Goal: Task Accomplishment & Management: Use online tool/utility

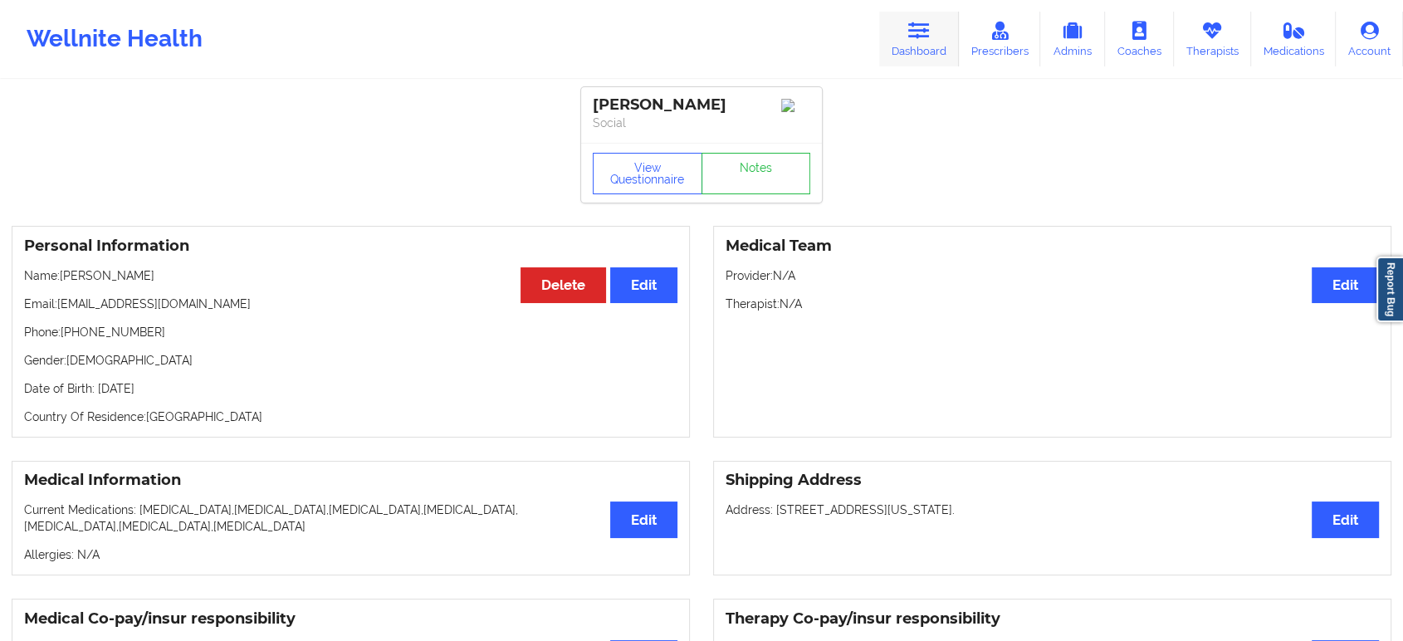
click at [920, 46] on link "Dashboard" at bounding box center [919, 39] width 80 height 55
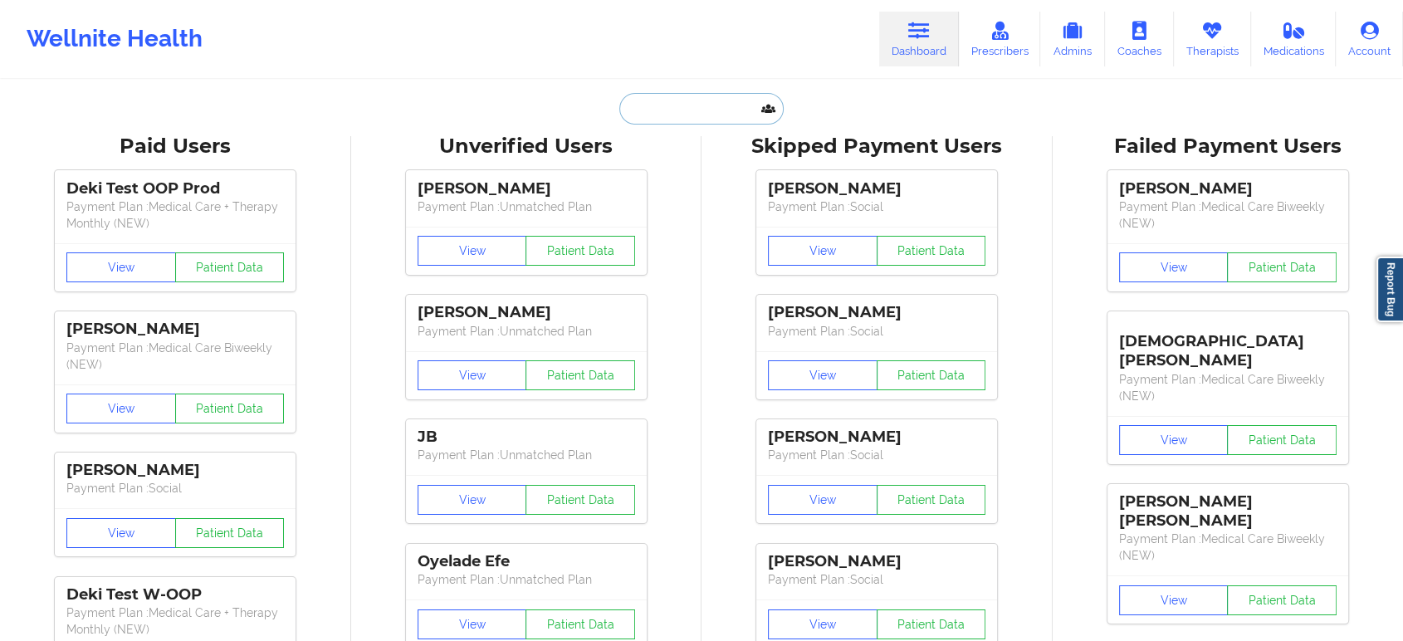
click at [694, 118] on input "text" at bounding box center [701, 109] width 164 height 32
paste input "[PHONE_NUMBER]"
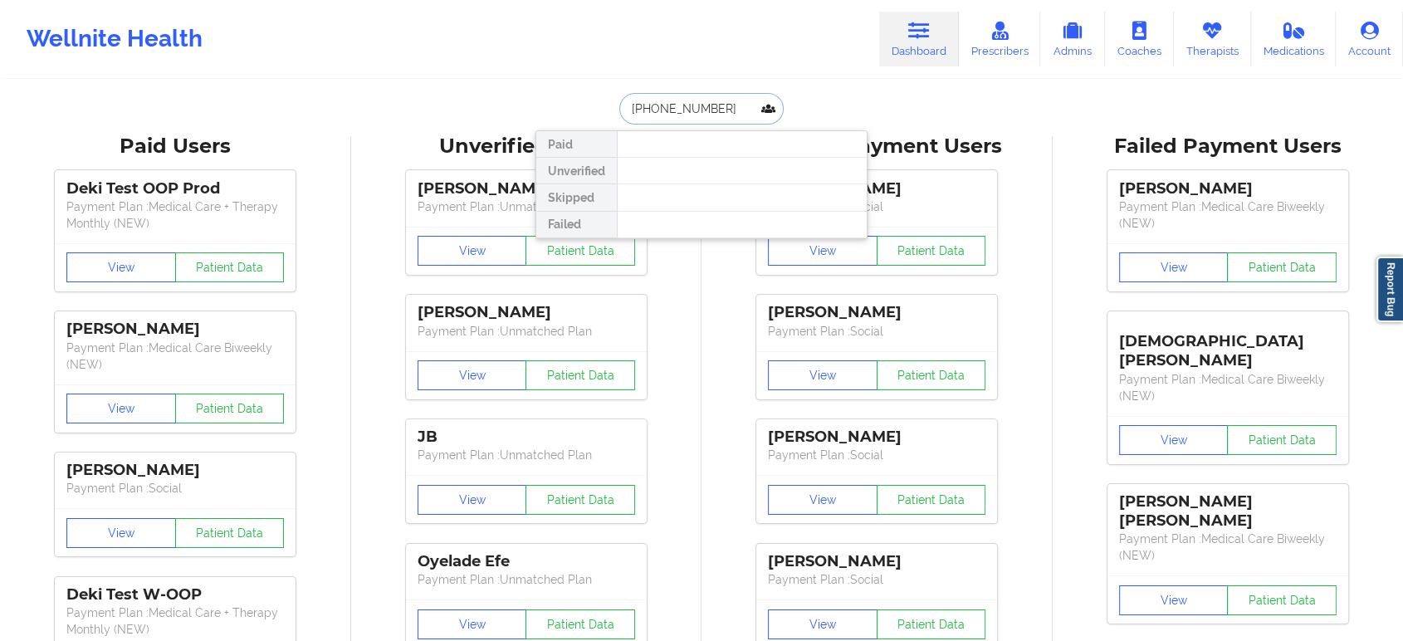
paste input "[PERSON_NAME] -"
type input "[PERSON_NAME]"
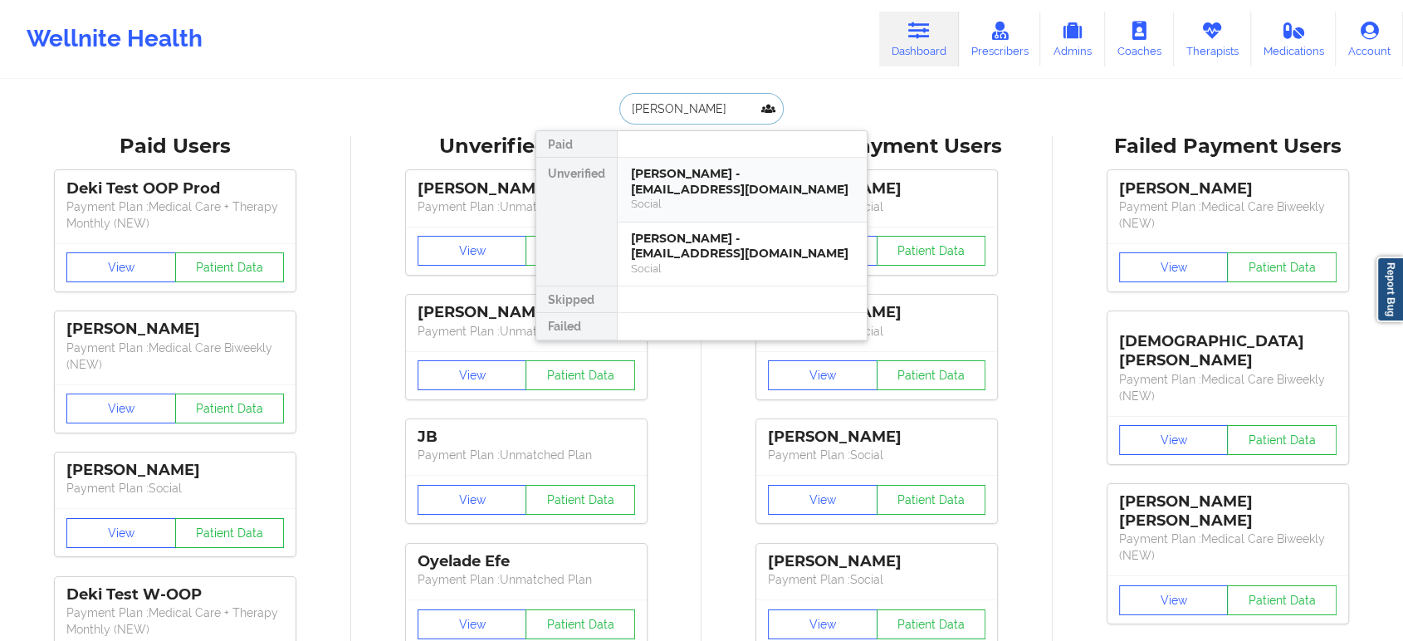
click at [808, 183] on div "Tiffany Roberts - tiffanyroberts99@yahoo.com" at bounding box center [742, 181] width 222 height 31
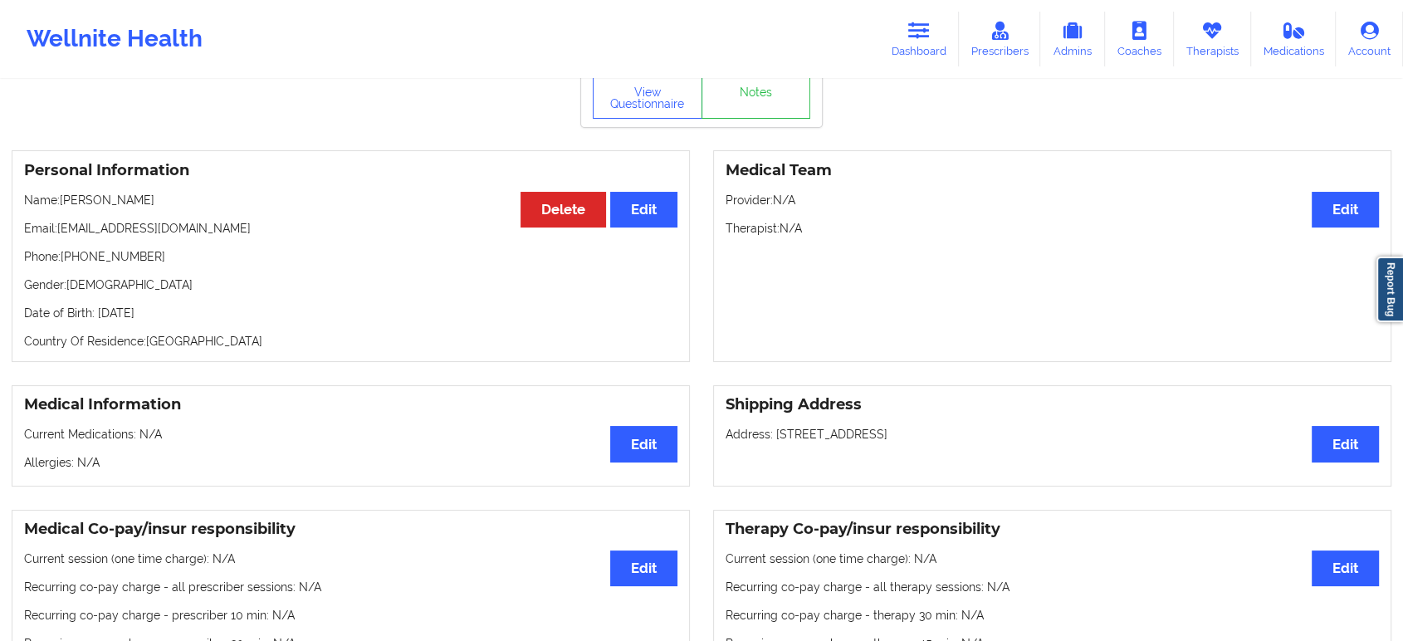
scroll to position [25, 0]
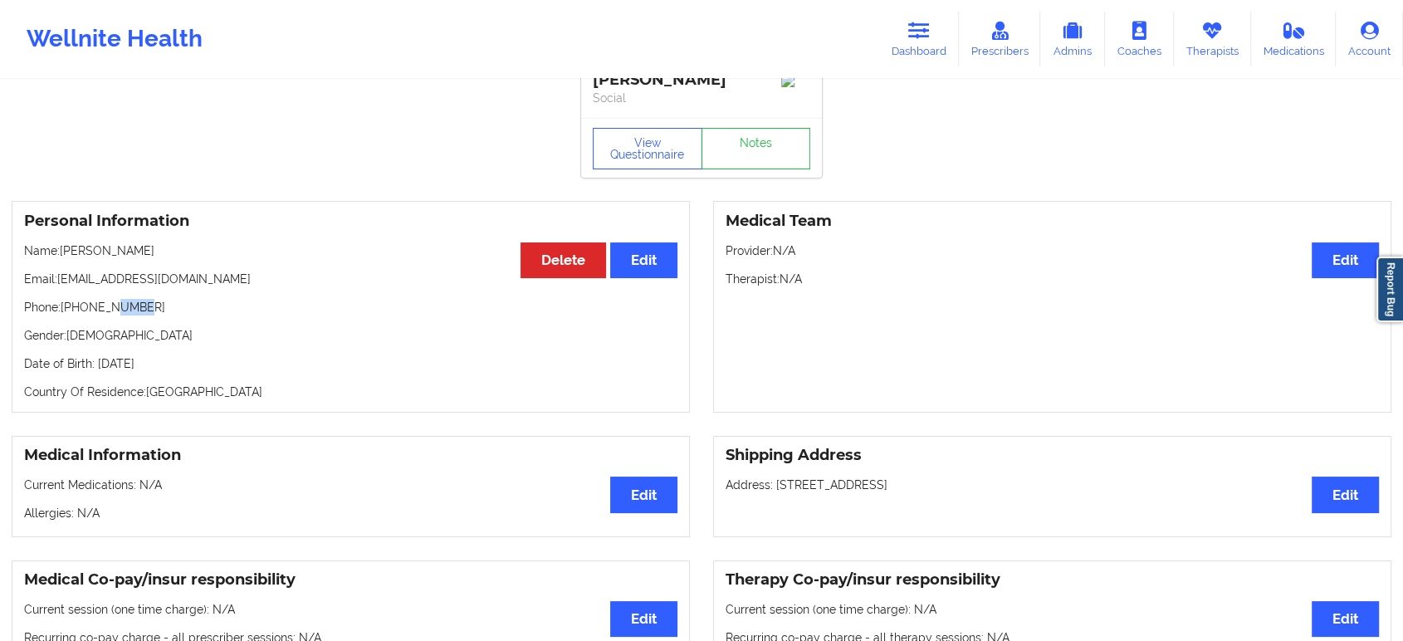
drag, startPoint x: 143, startPoint y: 312, endPoint x: 110, endPoint y: 313, distance: 33.2
click at [110, 313] on p "Phone: +17869202136" at bounding box center [350, 307] width 653 height 17
click at [96, 310] on p "Phone: +17869202136" at bounding box center [350, 307] width 653 height 17
copy p "17869202136"
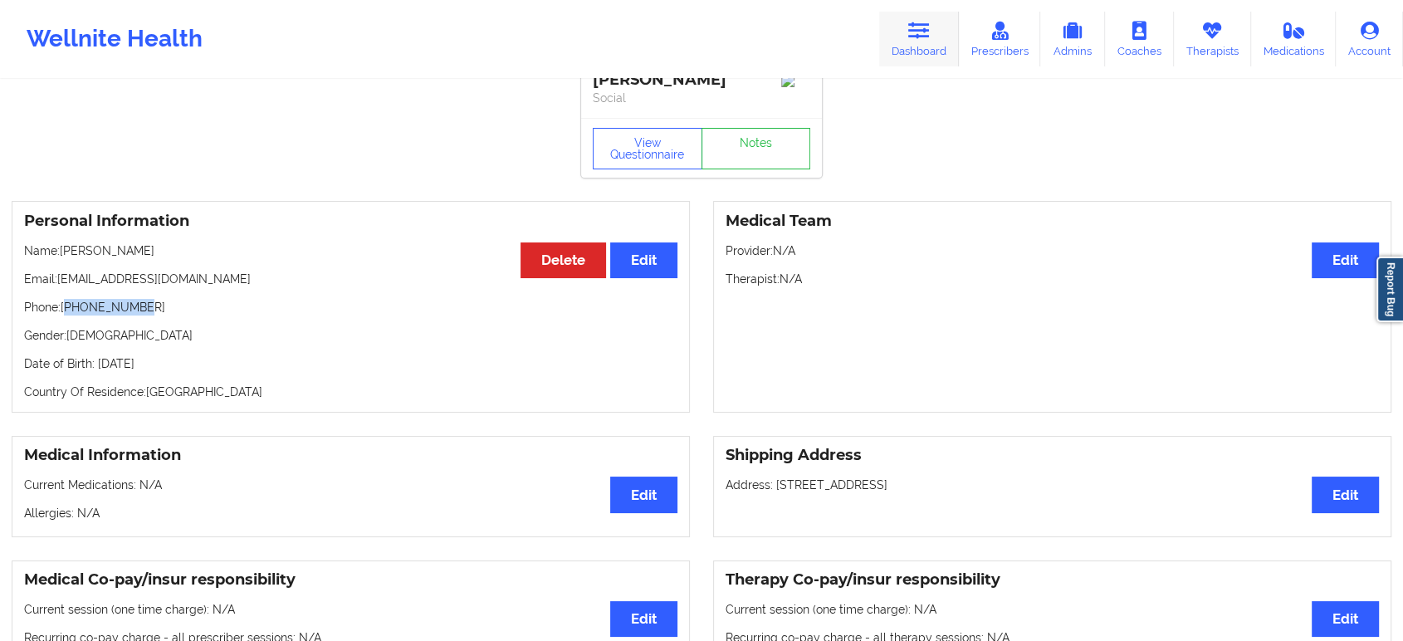
click at [916, 40] on link "Dashboard" at bounding box center [919, 39] width 80 height 55
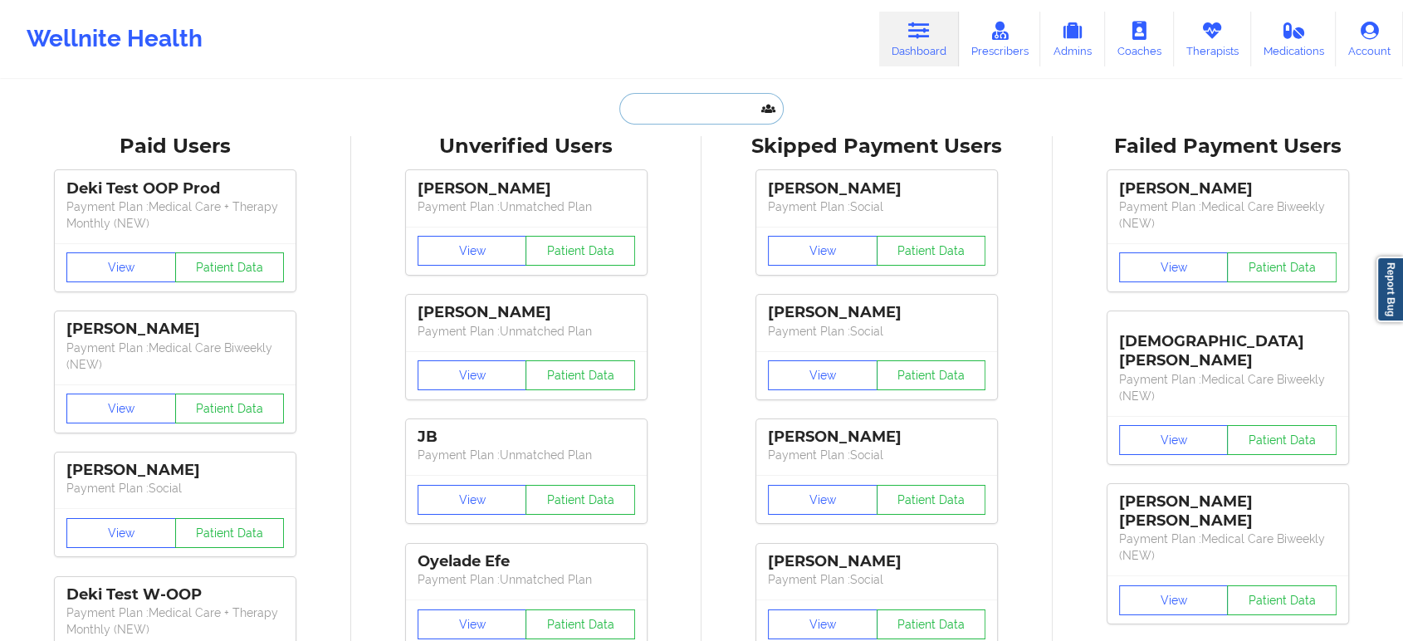
click at [694, 111] on input "text" at bounding box center [701, 109] width 164 height 32
paste input "MICHELLE LOPEZ"
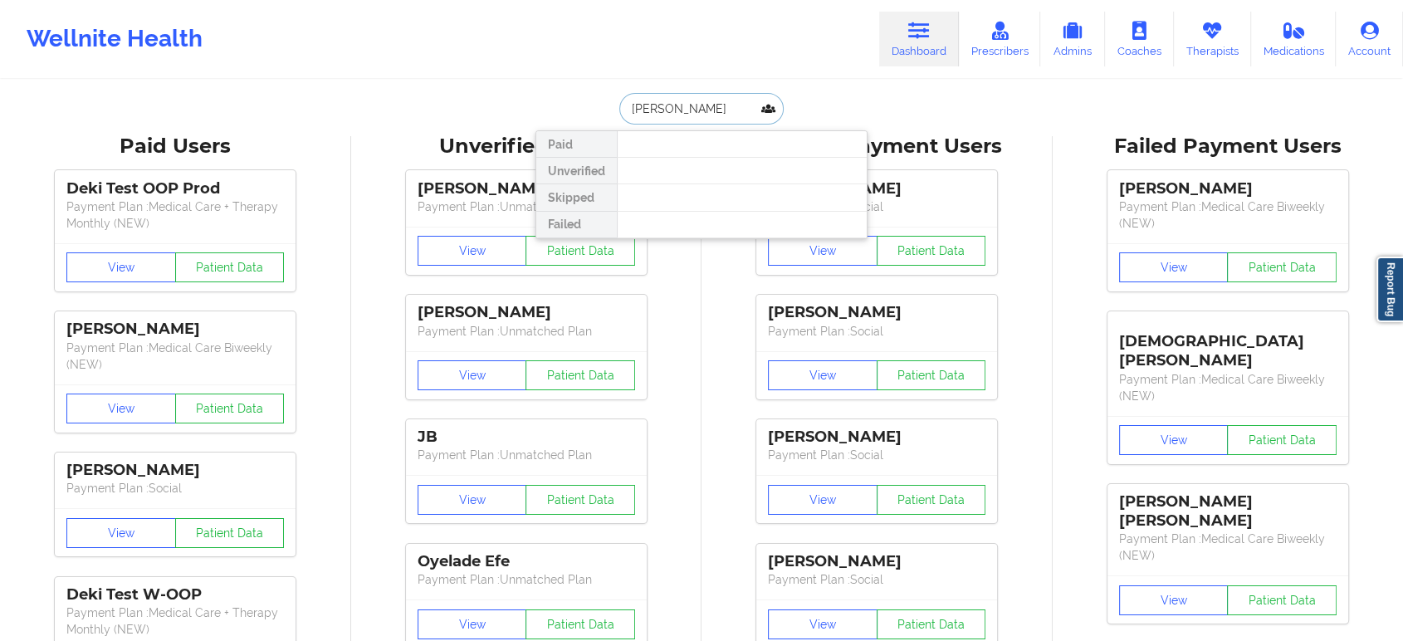
paste input "text"
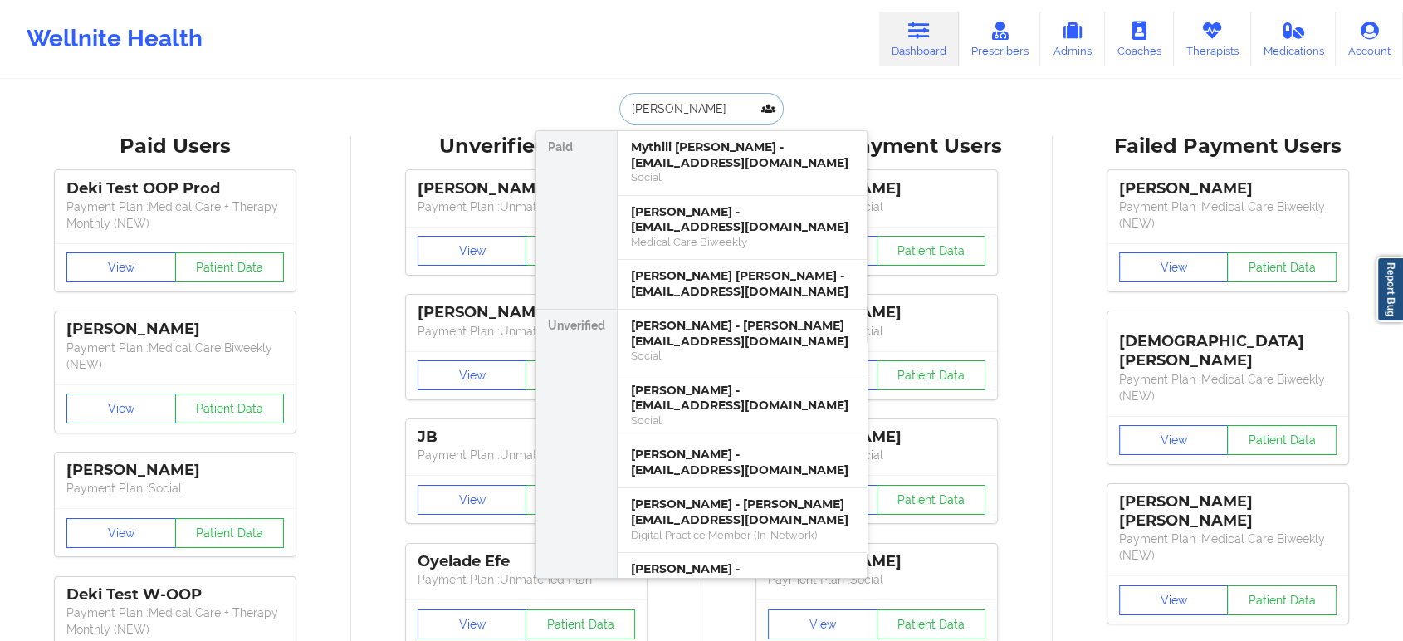
paste input "TIFFANY ROBERTS"
type input "TIFFANY ROBERTS"
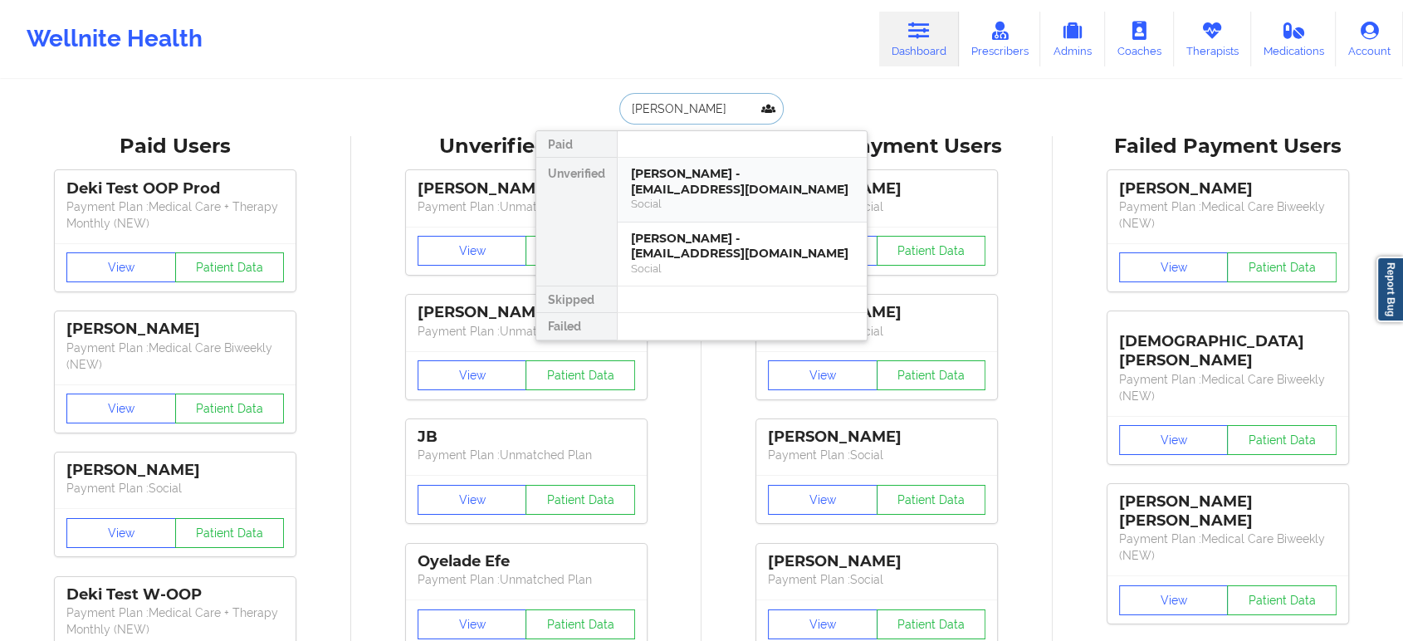
click at [750, 186] on div "Tiffany Roberts - tiffanyroberts99@yahoo.com" at bounding box center [742, 181] width 222 height 31
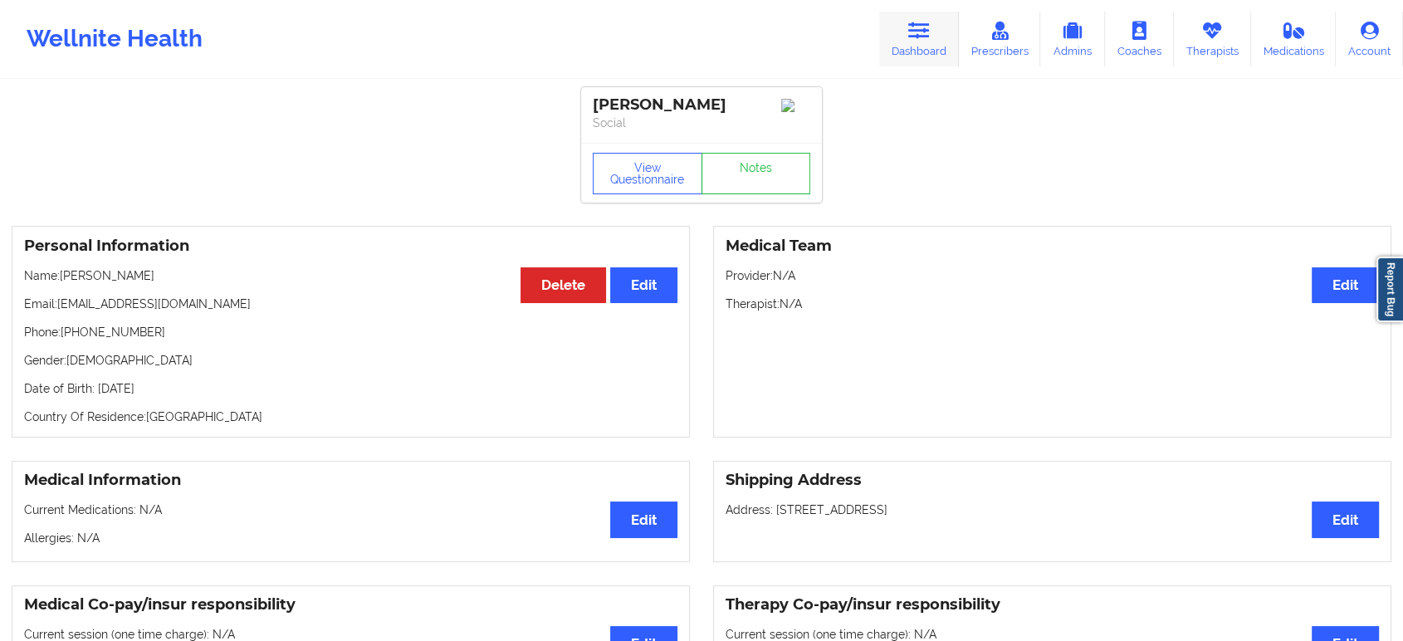
click at [925, 34] on icon at bounding box center [919, 31] width 22 height 18
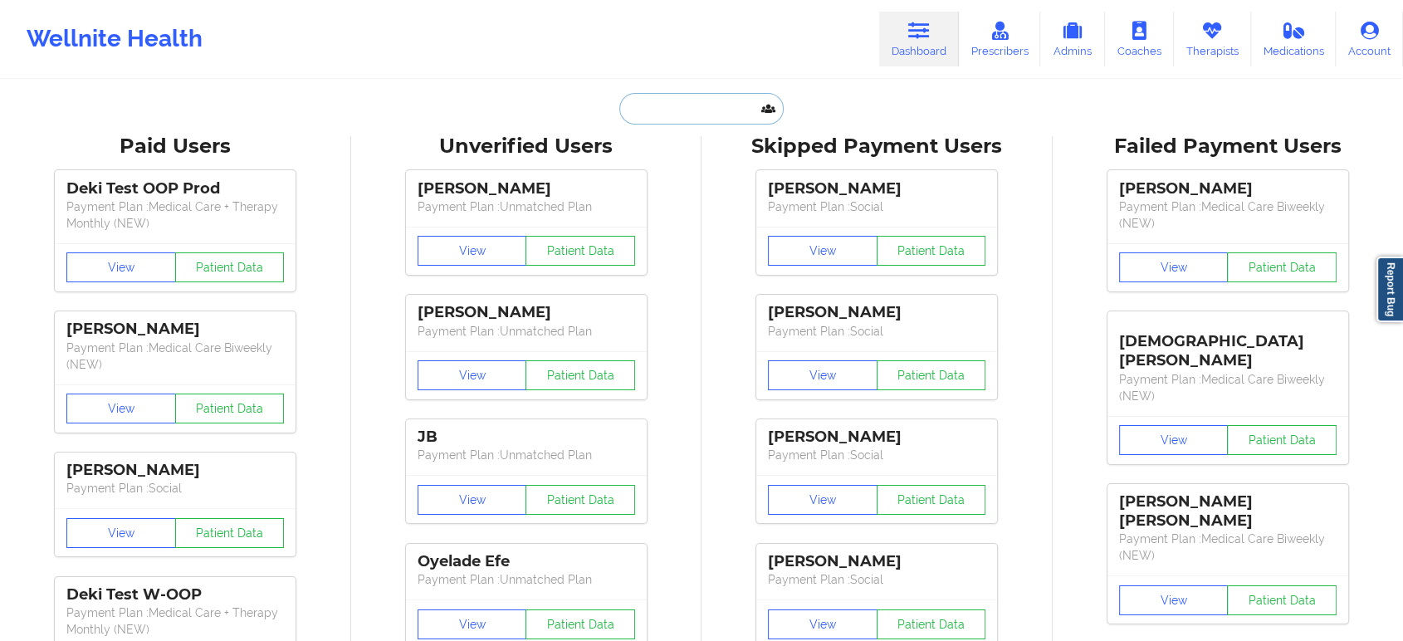
click at [701, 119] on input "text" at bounding box center [701, 109] width 164 height 32
paste input "KELLY MOLITOR"
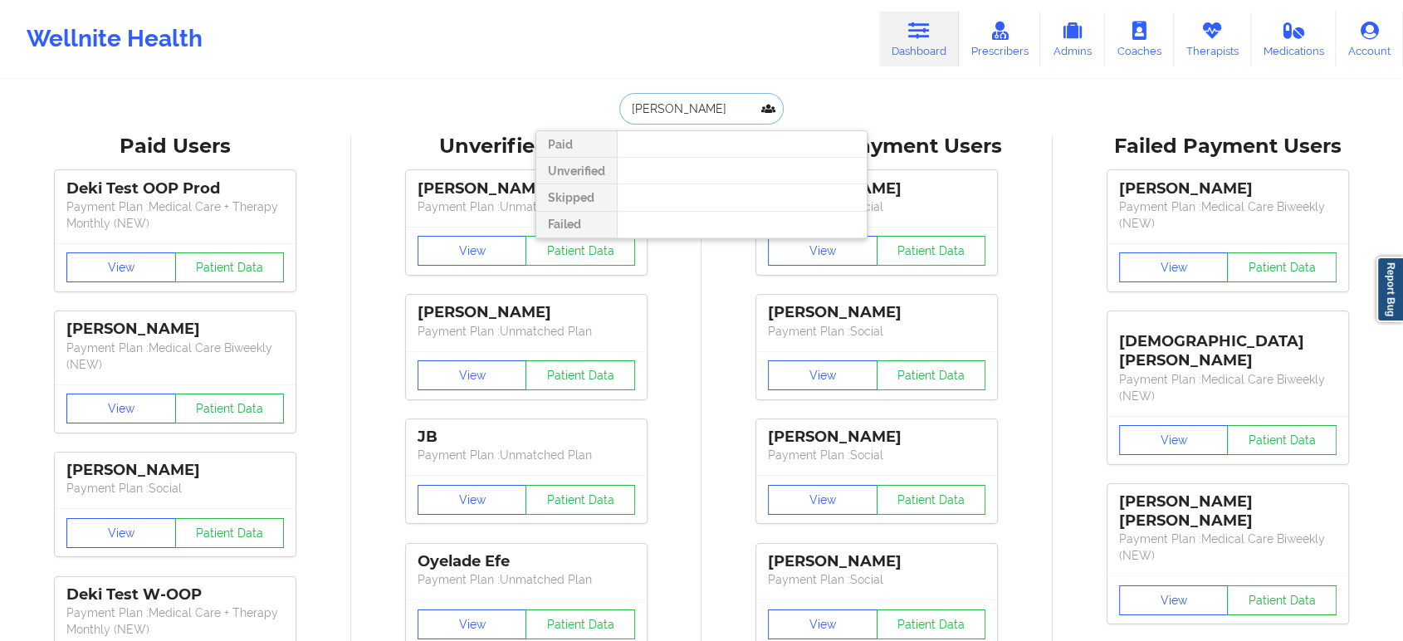
paste input "stss16@yahoo.com"
type input "stss16@yahoo.com"
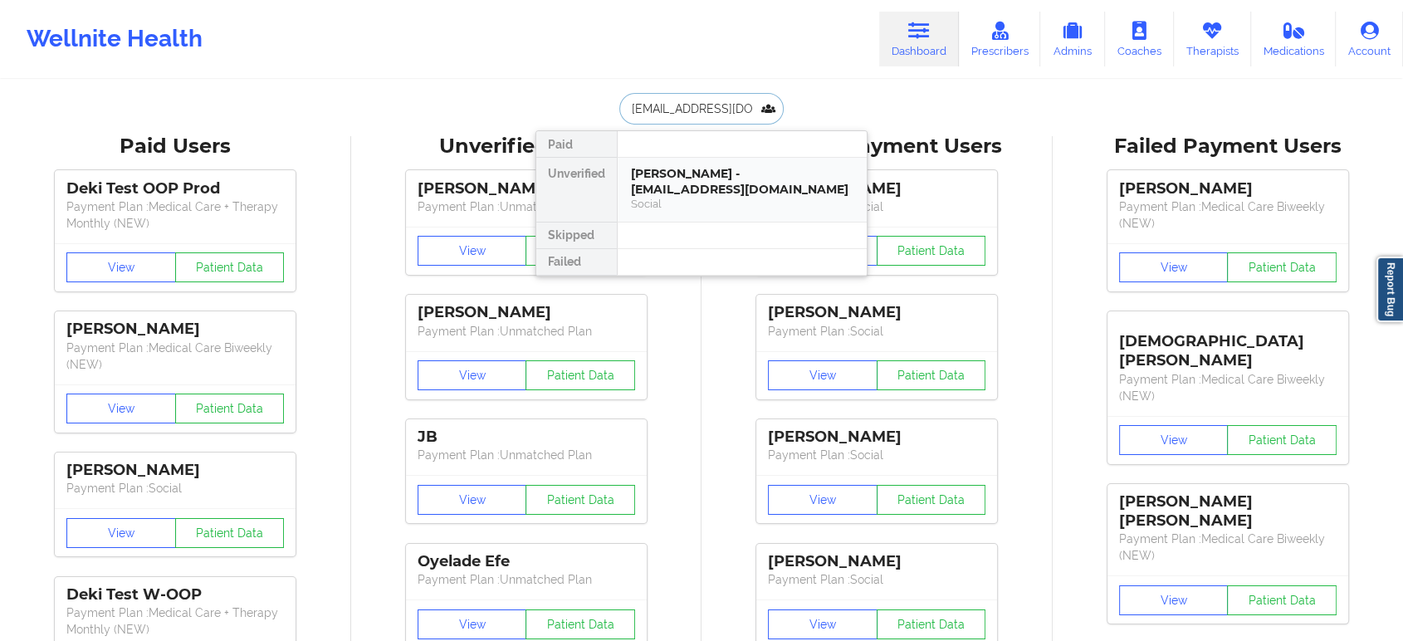
click at [724, 187] on div "SHERITTA STALEY-WHITE - stss16@yahoo.com" at bounding box center [742, 181] width 222 height 31
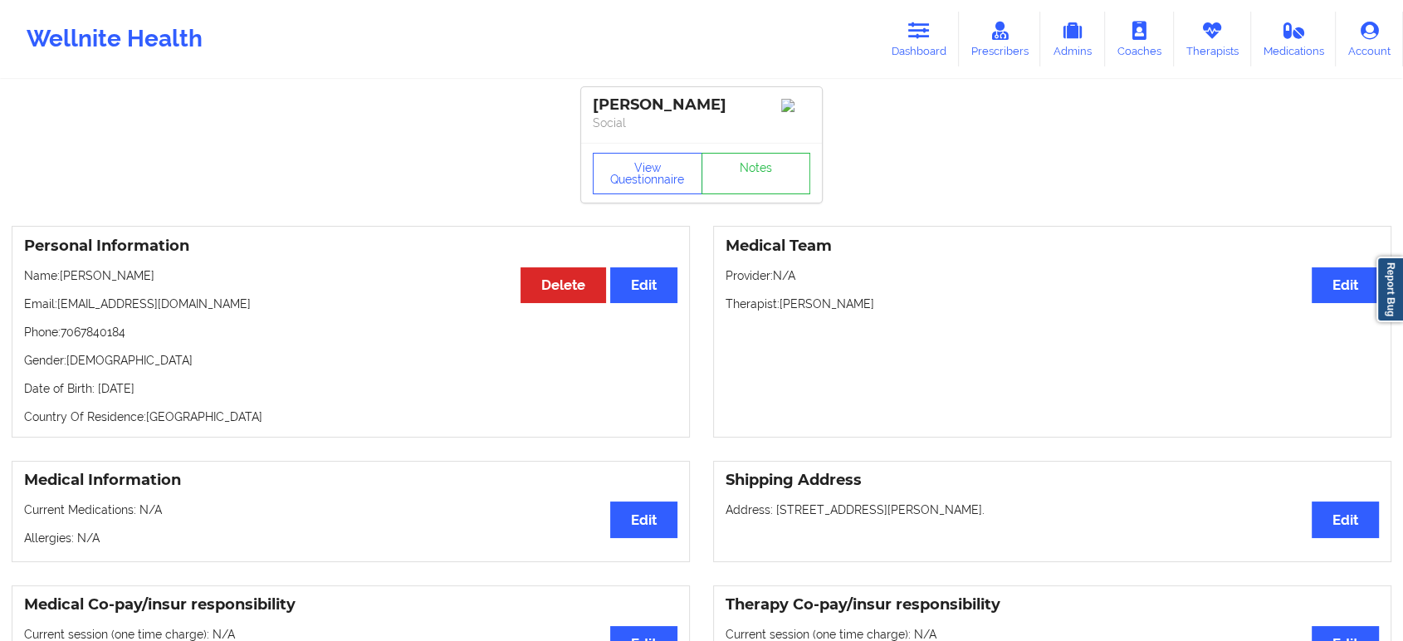
drag, startPoint x: 217, startPoint y: 293, endPoint x: 64, endPoint y: 296, distance: 152.8
click at [64, 284] on p "Name: SHERITTA STALEY-WHITE" at bounding box center [350, 275] width 653 height 17
copy p "SHERITTA STALEY-WHITE"
click at [335, 311] on div "Personal Information Edit Delete Name: SHERITTA STALEY-WHITE Email: stss16@yaho…" at bounding box center [351, 332] width 678 height 212
click at [916, 33] on icon at bounding box center [919, 31] width 22 height 18
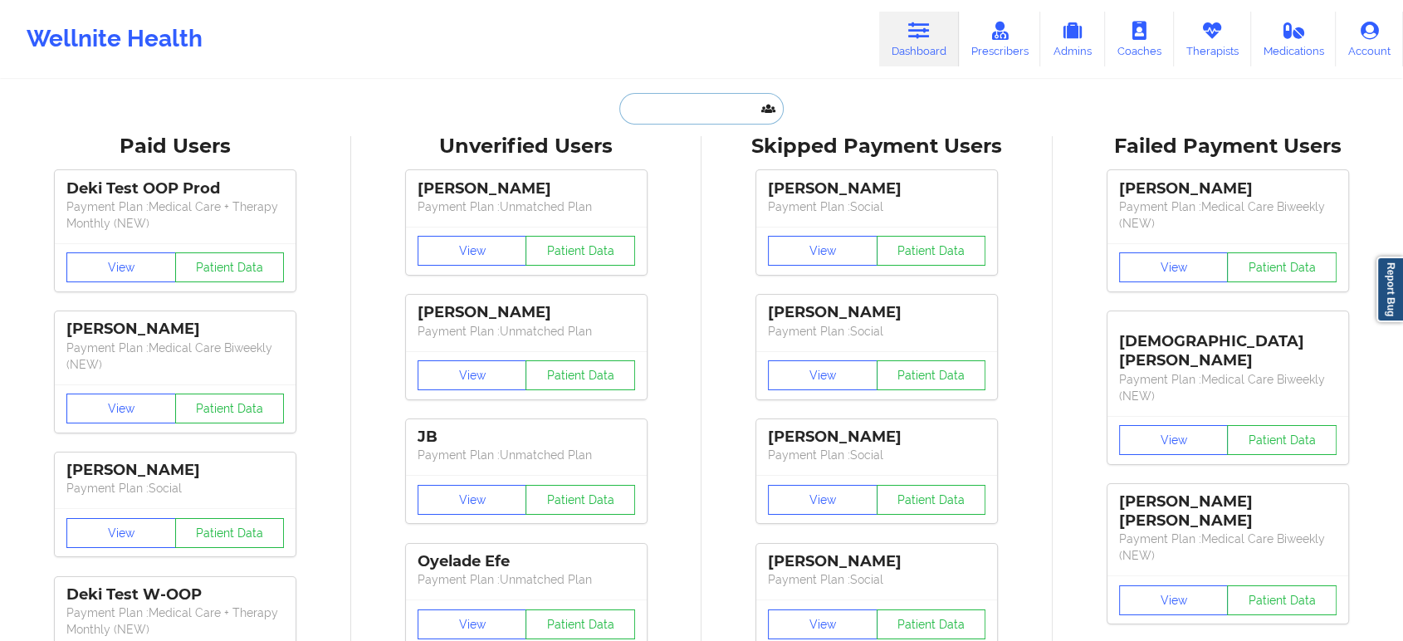
click at [692, 104] on input "text" at bounding box center [701, 109] width 164 height 32
paste input "EFELICIA969@GMAIL.COM"
type input "EFELICIA969@GMAIL.COM"
paste input "Krista Alsobrooks"
type input "Krista Alsobrooks"
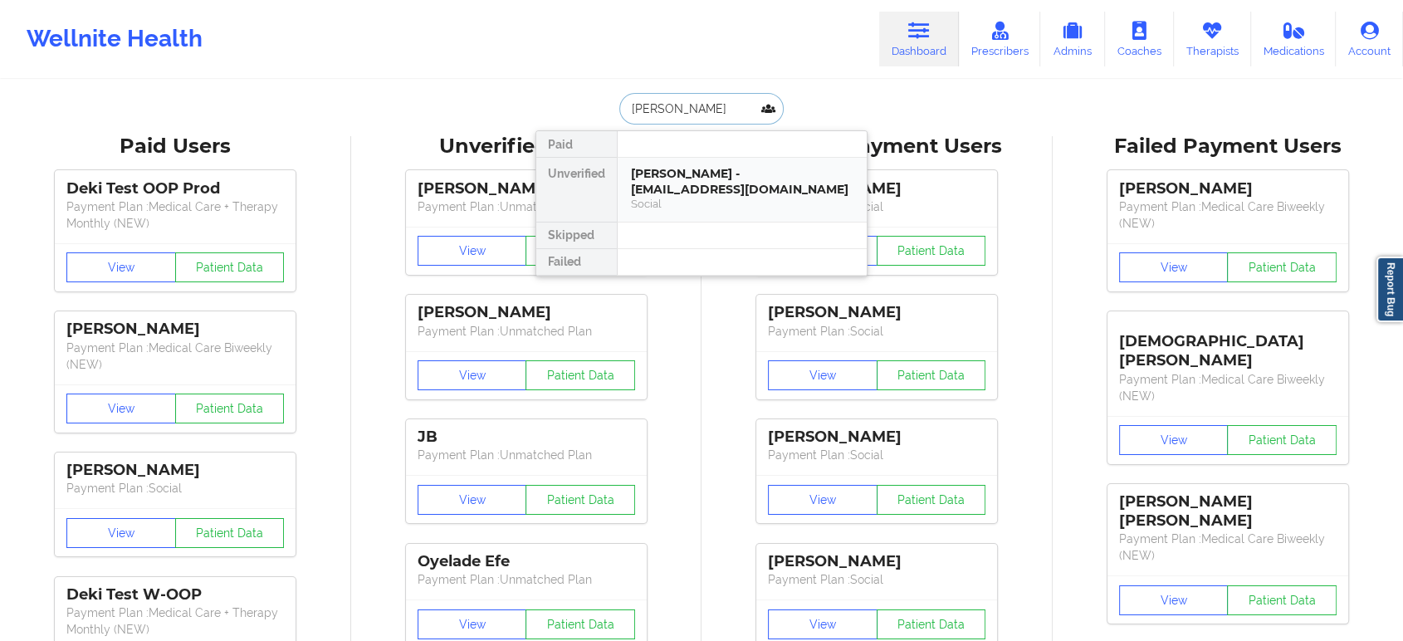
click at [711, 181] on div "Krista Alsobrooks - krilalso@yahoo.com" at bounding box center [742, 181] width 222 height 31
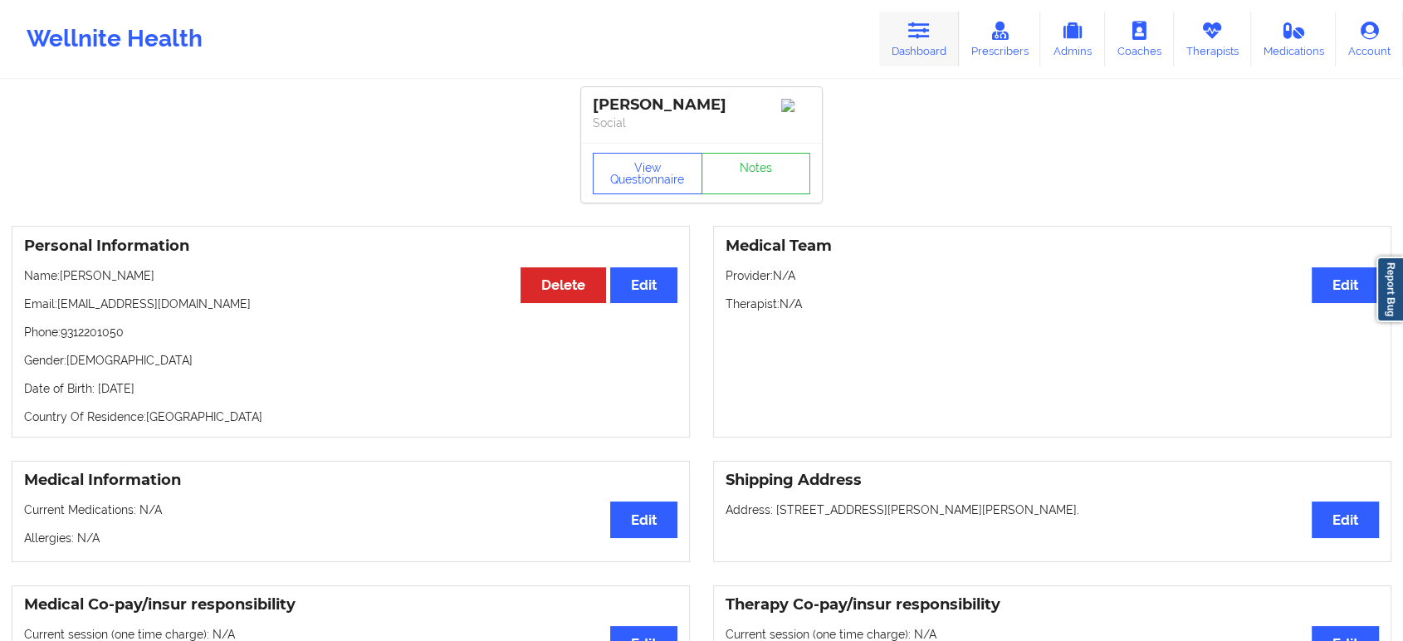
click at [925, 27] on icon at bounding box center [919, 31] width 22 height 18
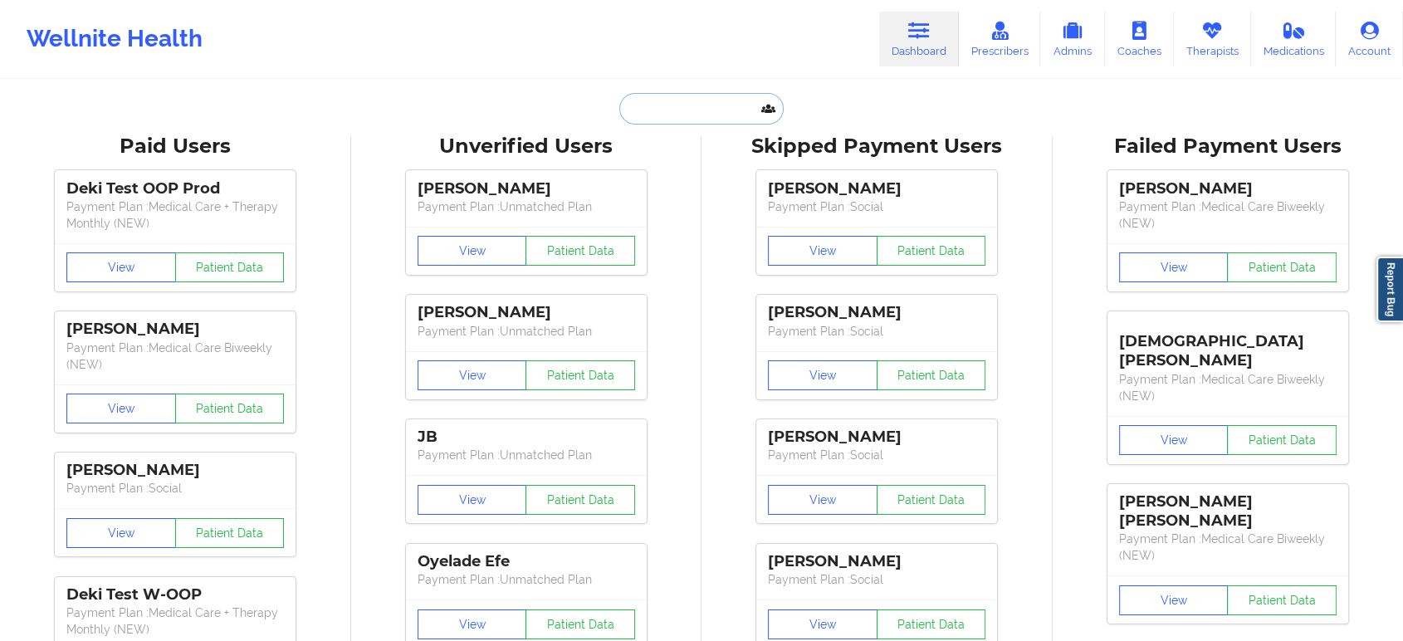
click at [695, 105] on input "text" at bounding box center [701, 109] width 164 height 32
paste input "michelle.mlop1@gmail.com"
type input "michelle.mlop1@gmail.com"
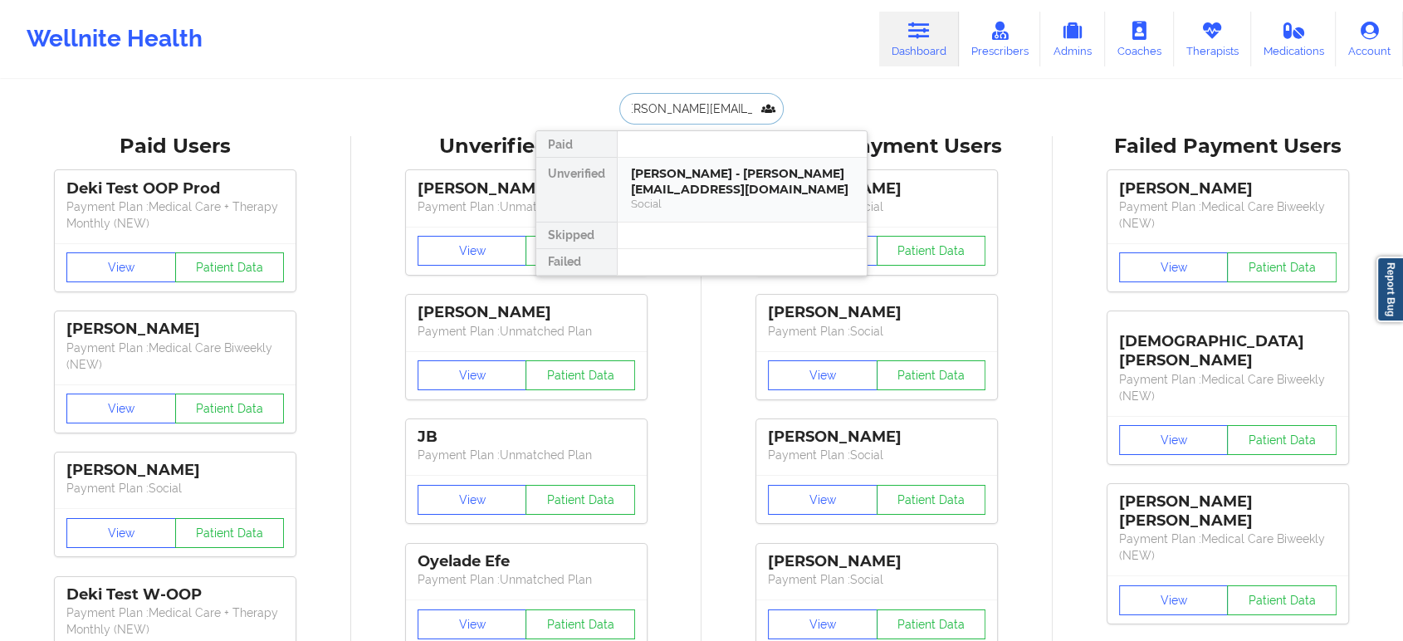
click at [705, 178] on div "Michelle lopez - michelle.mlop1@gmail.com" at bounding box center [742, 181] width 222 height 31
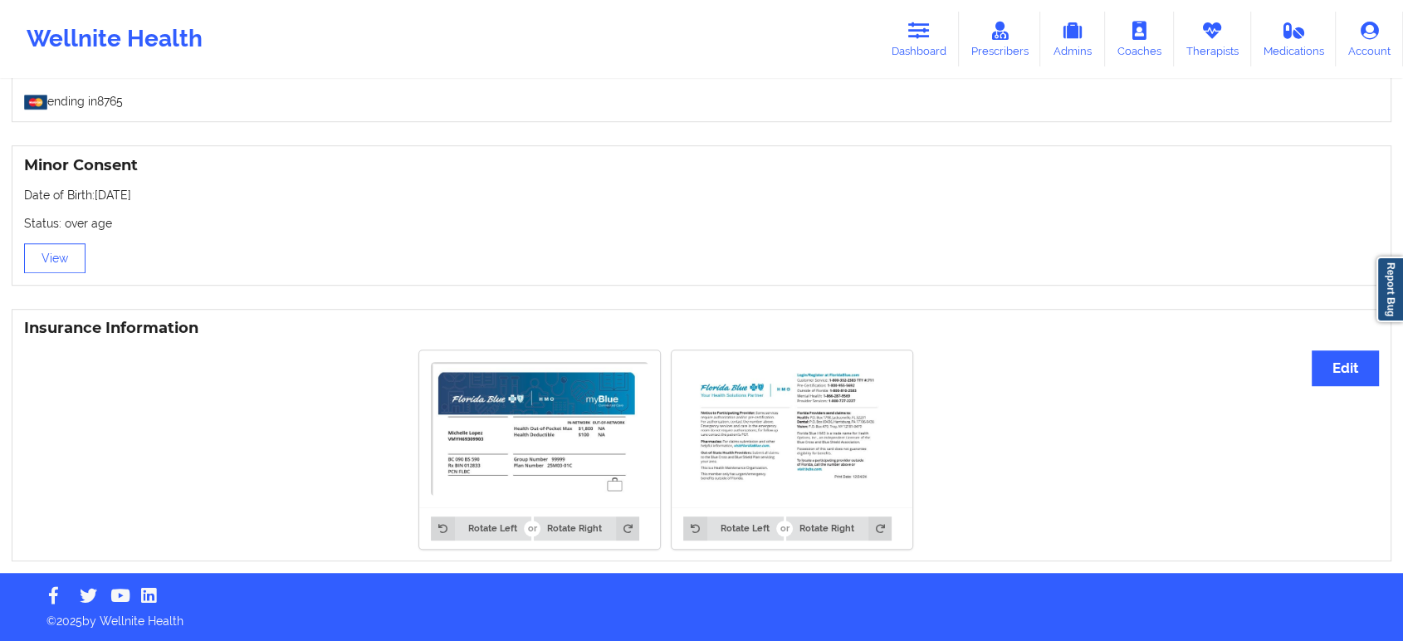
drag, startPoint x: 393, startPoint y: 466, endPoint x: 440, endPoint y: 276, distance: 196.7
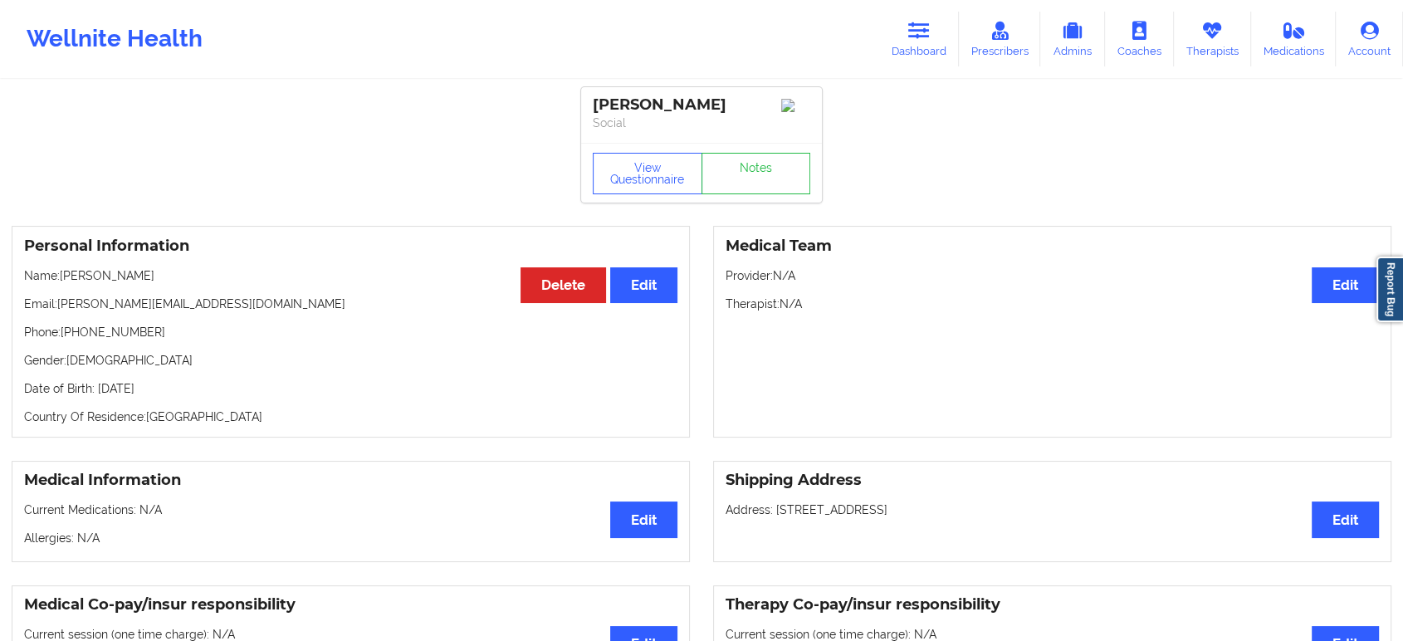
click at [107, 339] on p "Phone: +19546657364" at bounding box center [350, 332] width 653 height 17
copy p "19546657364"
click at [438, 323] on div "Personal Information Edit Delete Name: Michelle lopez Email: michelle.mlop1@gma…" at bounding box center [351, 332] width 678 height 212
drag, startPoint x: 916, startPoint y: 19, endPoint x: 883, endPoint y: 43, distance: 41.0
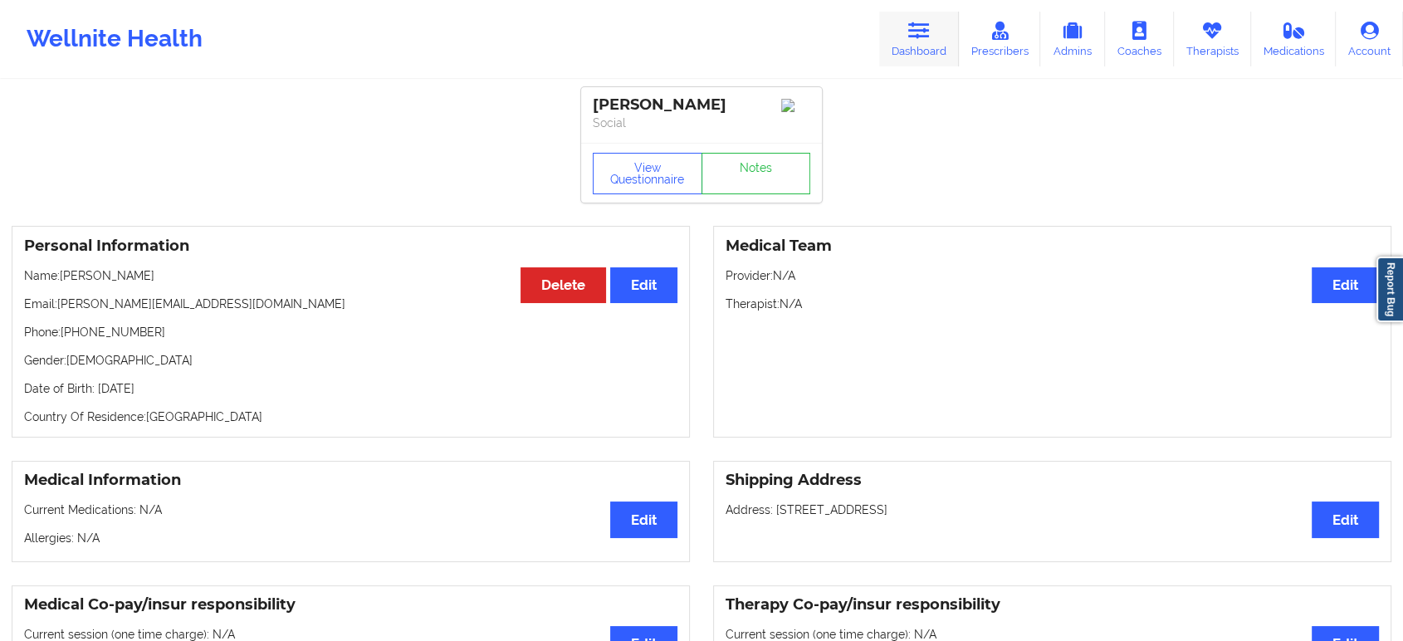
click at [916, 19] on link "Dashboard" at bounding box center [919, 39] width 80 height 55
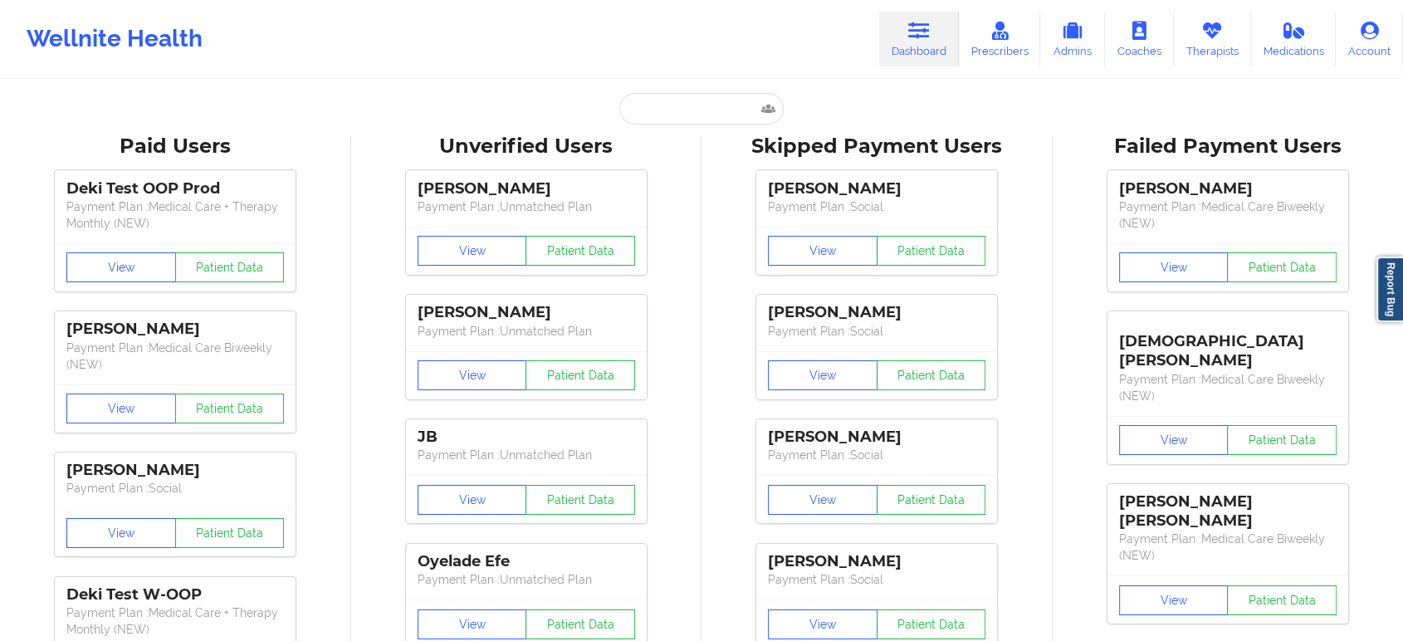
click at [717, 107] on input "text" at bounding box center [701, 109] width 164 height 32
paste input "Ashnoeker@gmail.com"
type input "Ashnoeker@gmail.com"
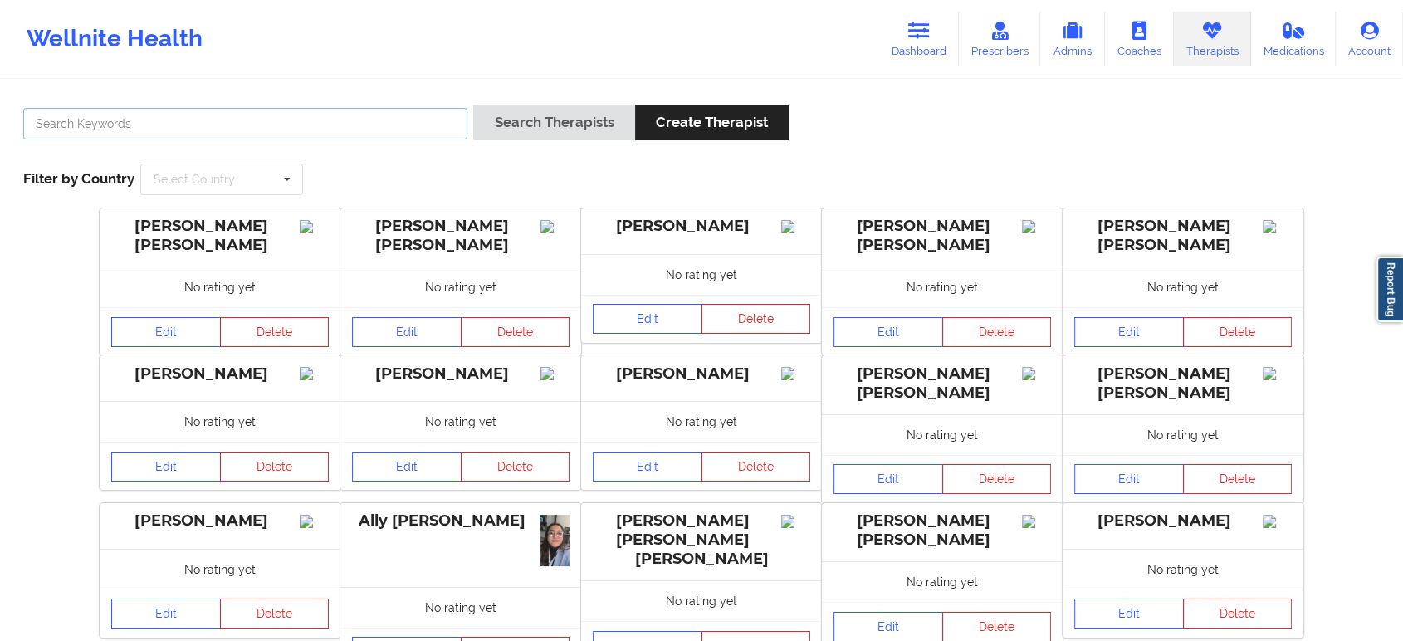
click at [291, 124] on input "text" at bounding box center [245, 124] width 444 height 32
paste input "[PERSON_NAME]"
type input "[PERSON_NAME]"
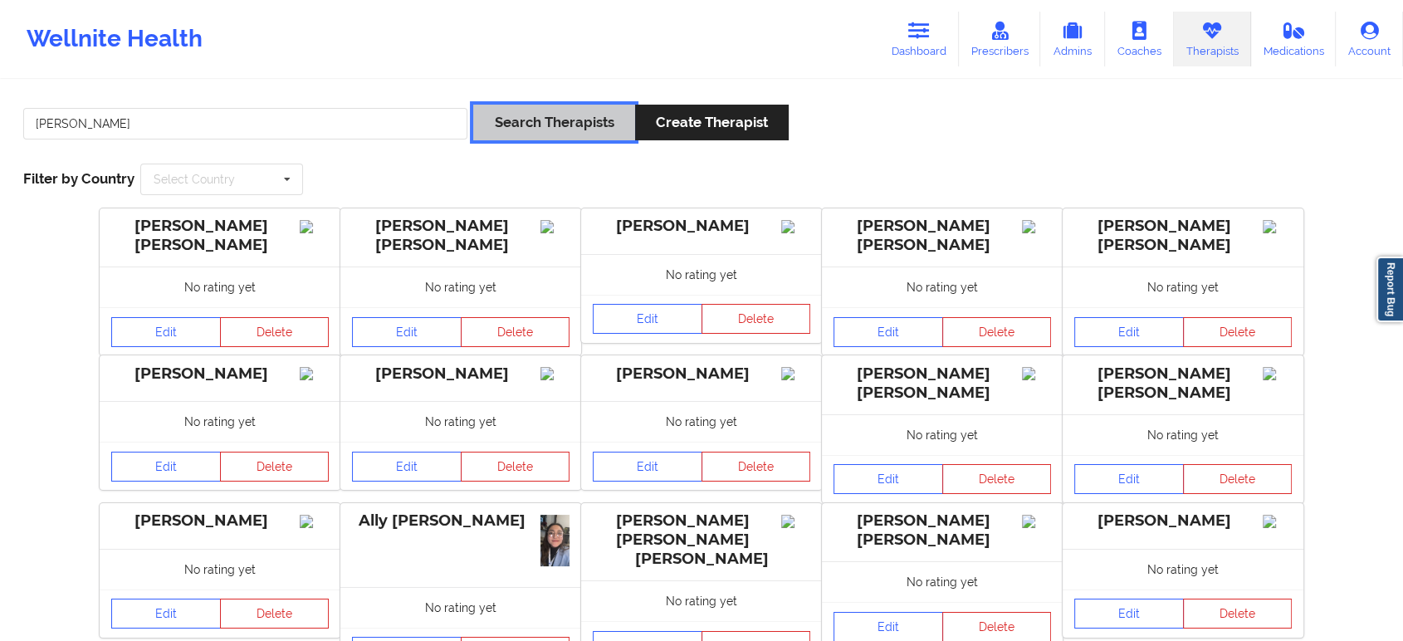
click at [546, 128] on button "Search Therapists" at bounding box center [553, 123] width 161 height 36
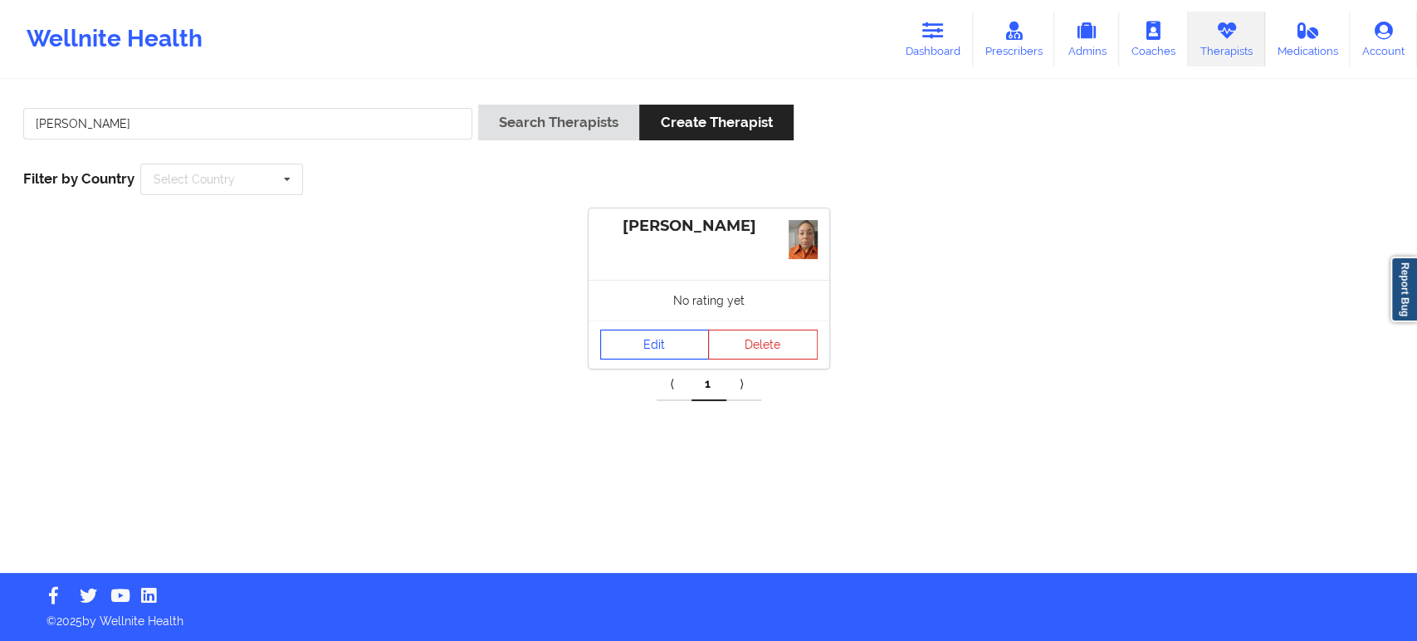
click at [666, 340] on link "Edit" at bounding box center [655, 345] width 110 height 30
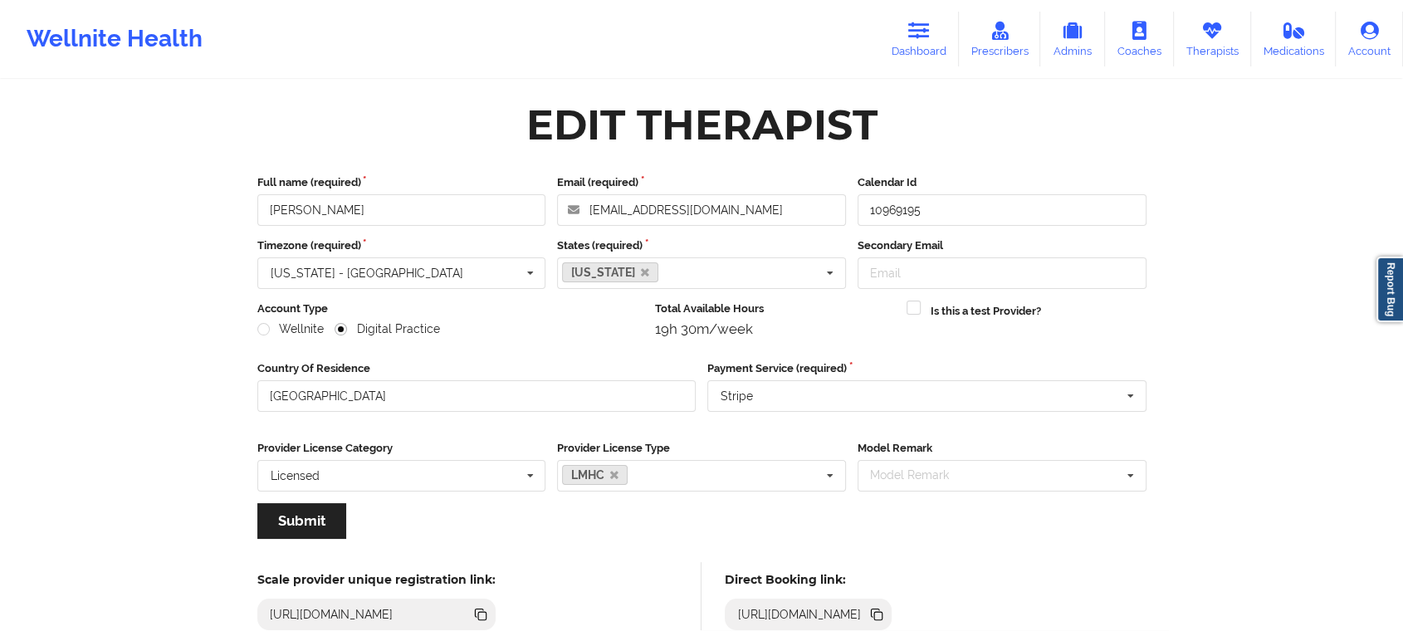
click at [882, 613] on icon at bounding box center [878, 616] width 8 height 8
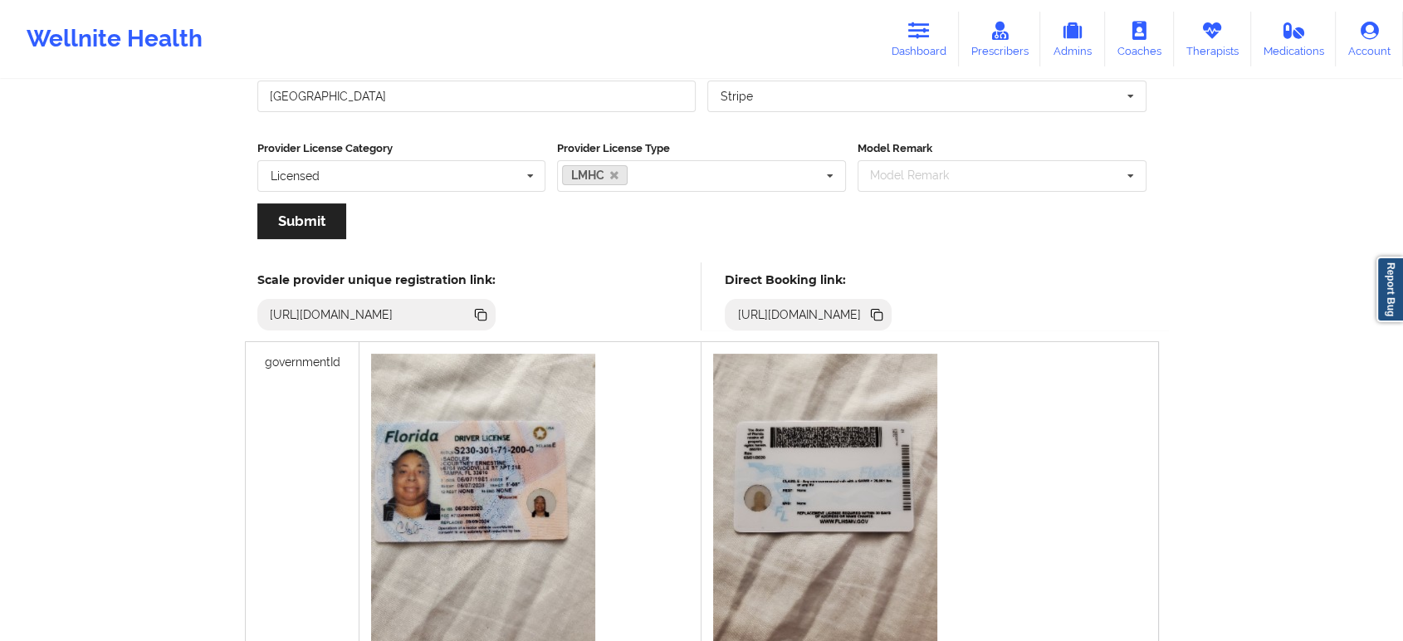
scroll to position [369, 0]
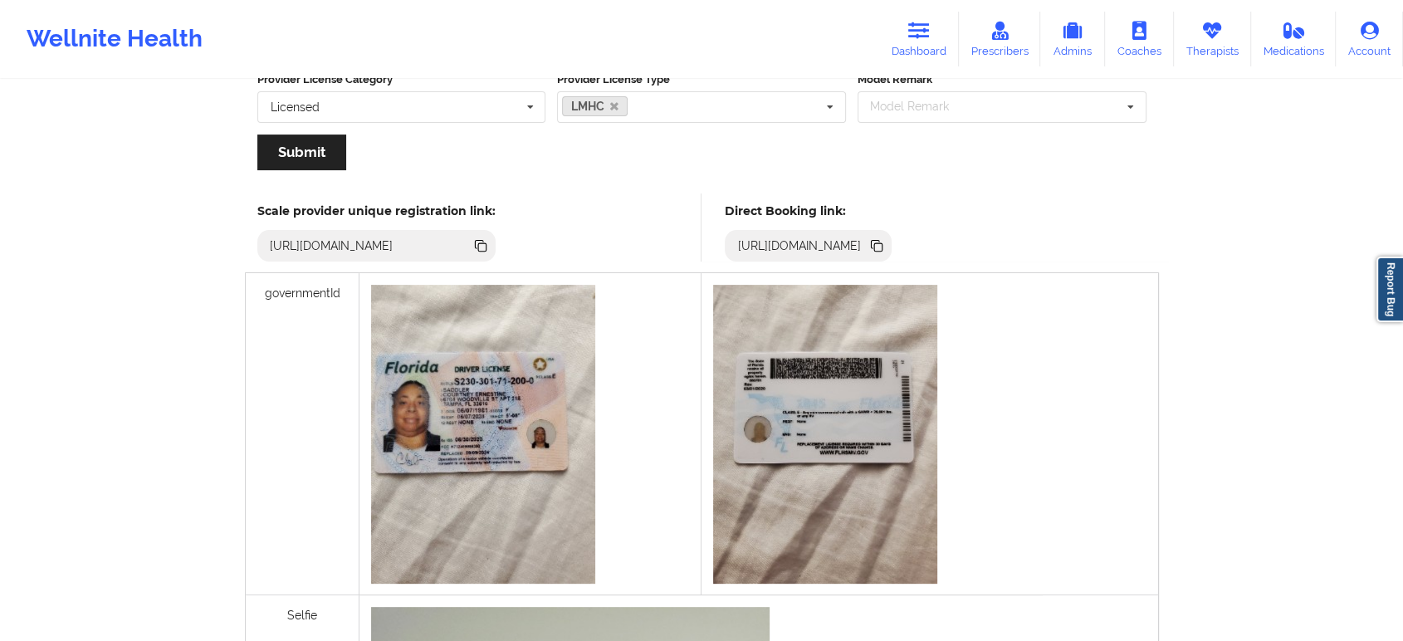
click at [879, 242] on icon at bounding box center [875, 244] width 8 height 8
click at [1205, 32] on icon at bounding box center [1212, 31] width 22 height 18
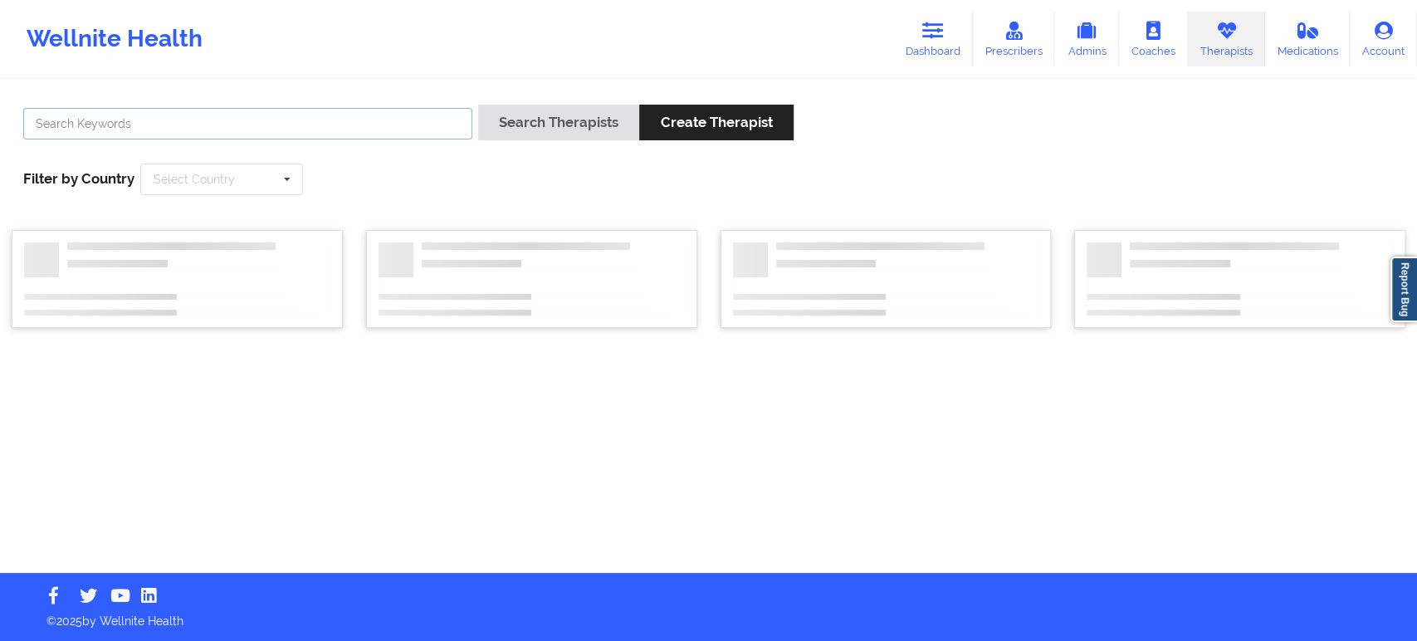
click at [312, 132] on input "text" at bounding box center [247, 124] width 449 height 32
paste input "[PERSON_NAME]"
type input "[PERSON_NAME]"
click at [558, 115] on button "Search Therapists" at bounding box center [558, 123] width 161 height 36
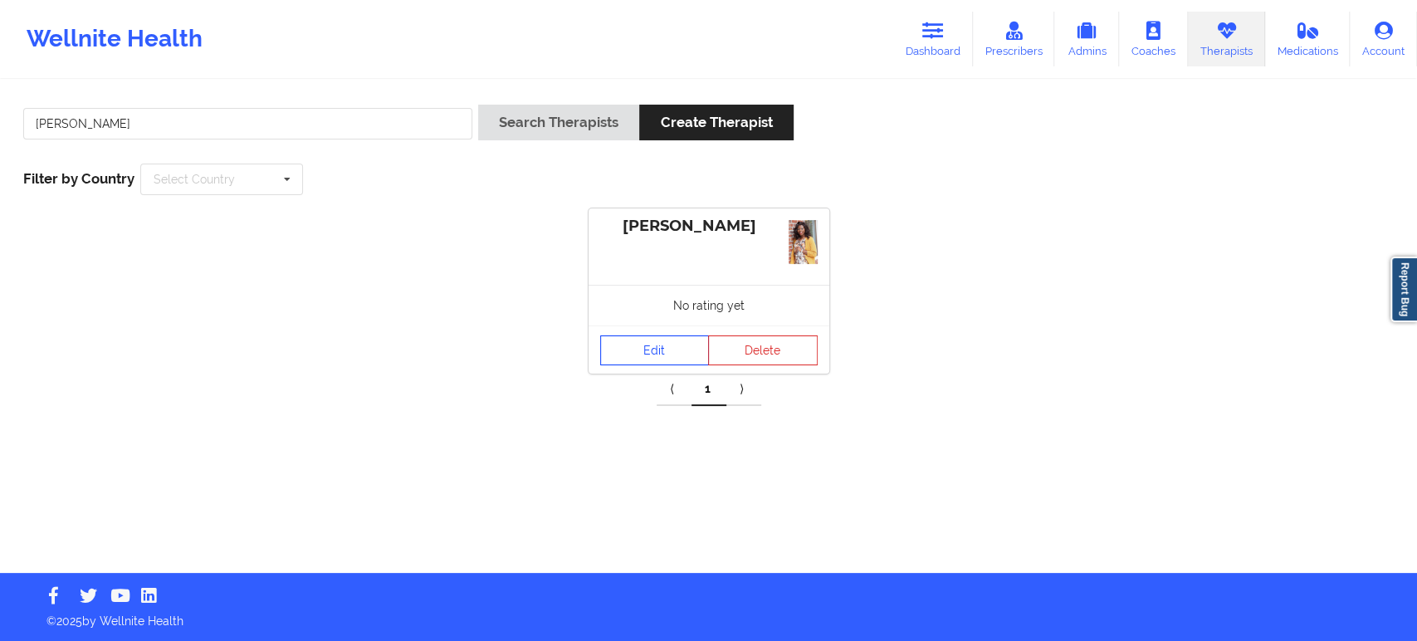
click at [655, 343] on link "Edit" at bounding box center [655, 350] width 110 height 30
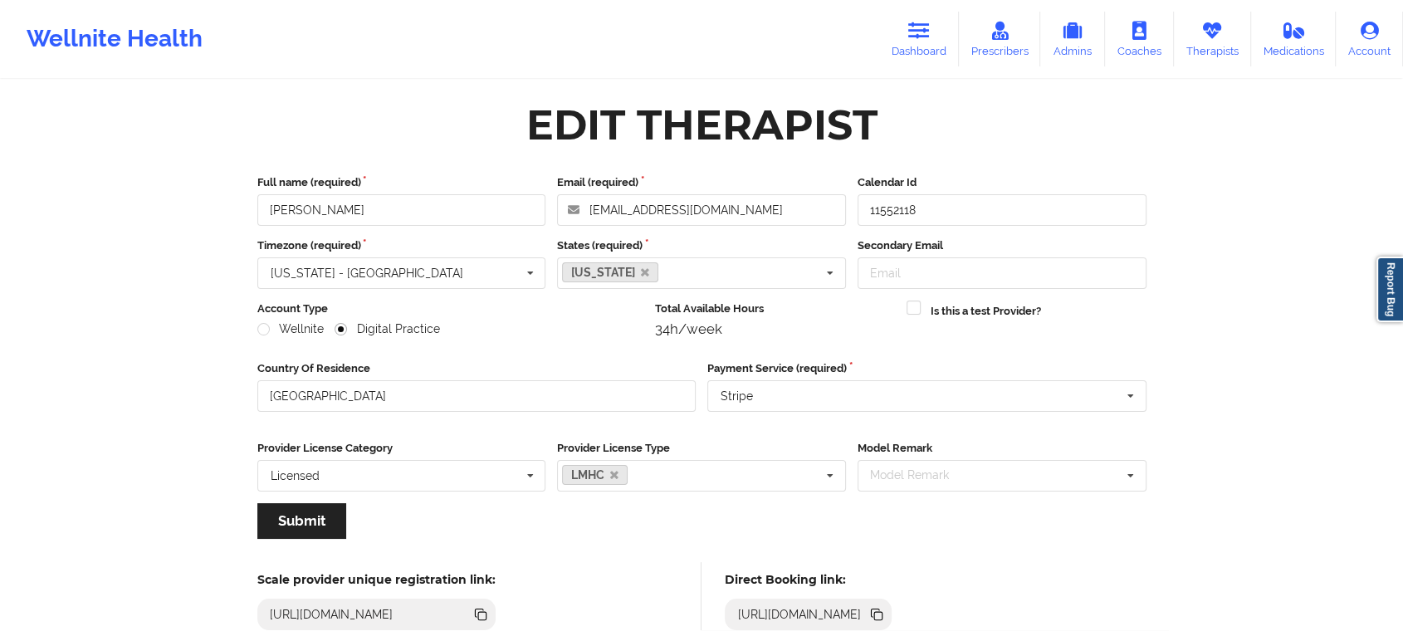
click at [882, 614] on icon at bounding box center [878, 616] width 8 height 8
click at [1219, 32] on icon at bounding box center [1212, 31] width 22 height 18
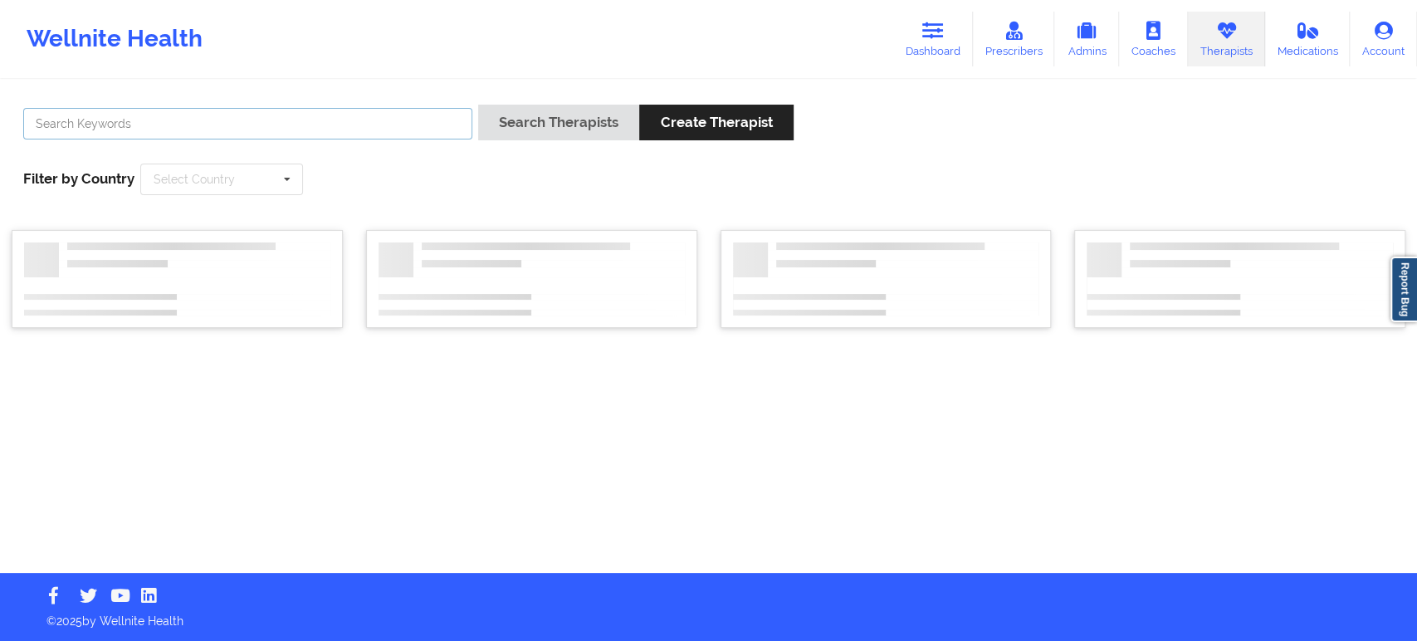
click at [398, 130] on input "text" at bounding box center [247, 124] width 449 height 32
paste input "Dashima Green"
type input "Dashima Green"
click at [574, 126] on button "Search Therapists" at bounding box center [558, 123] width 161 height 36
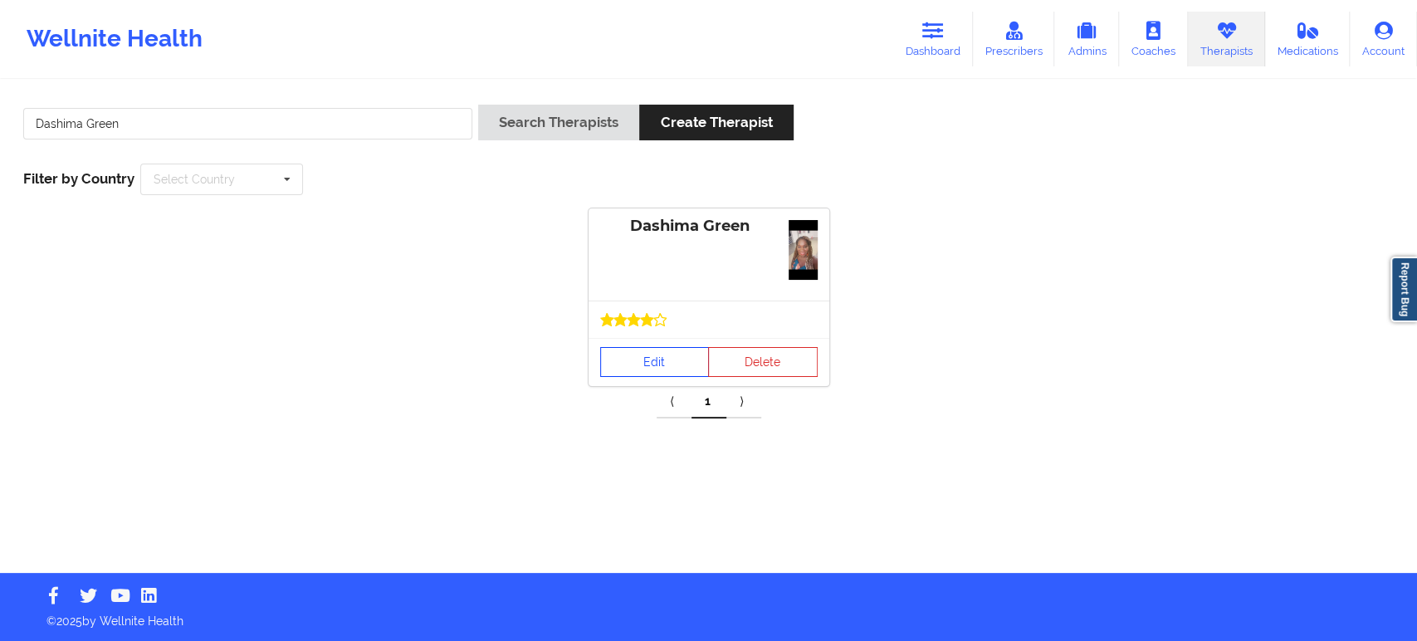
click at [663, 364] on link "Edit" at bounding box center [655, 362] width 110 height 30
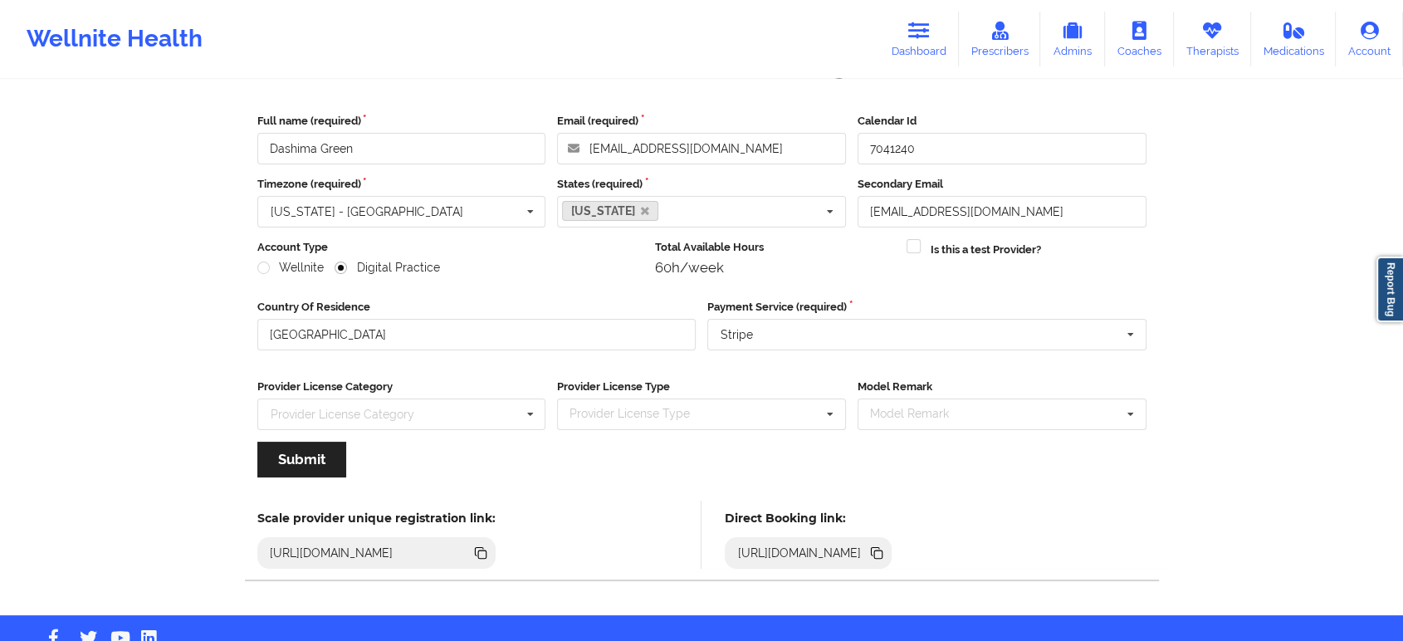
scroll to position [102, 0]
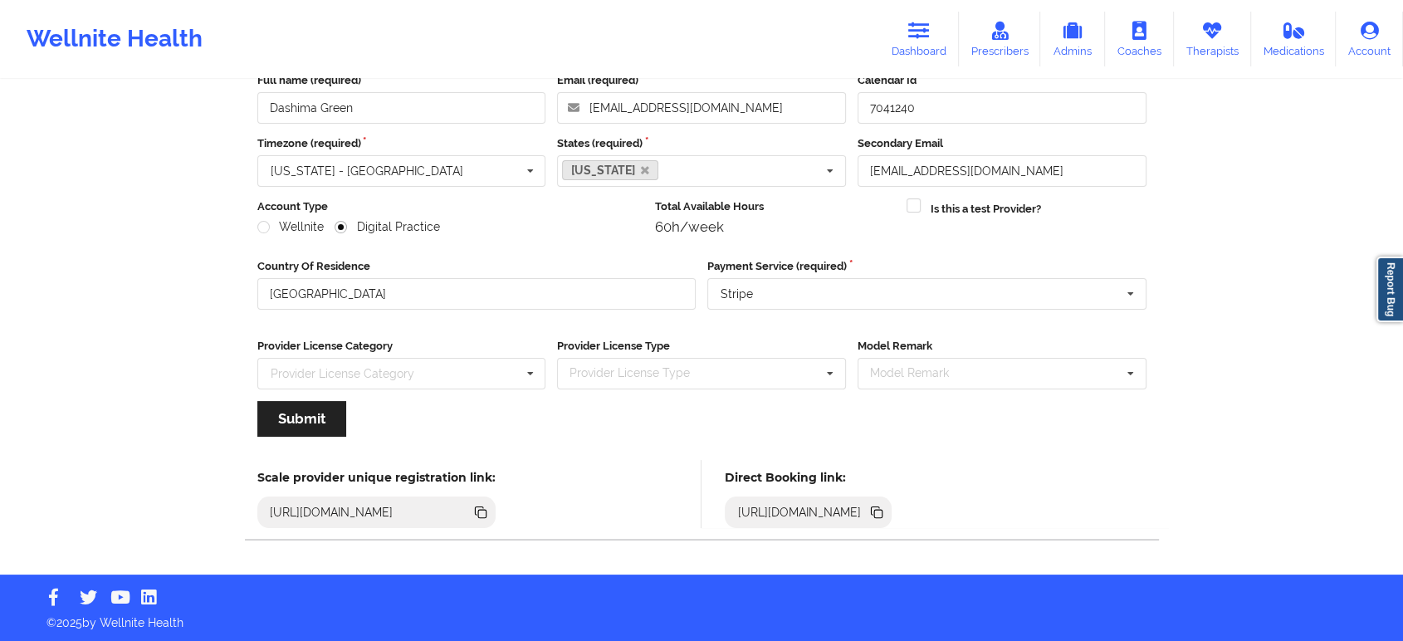
click at [879, 507] on icon at bounding box center [875, 510] width 8 height 8
drag, startPoint x: 1248, startPoint y: 465, endPoint x: 1231, endPoint y: 398, distance: 69.3
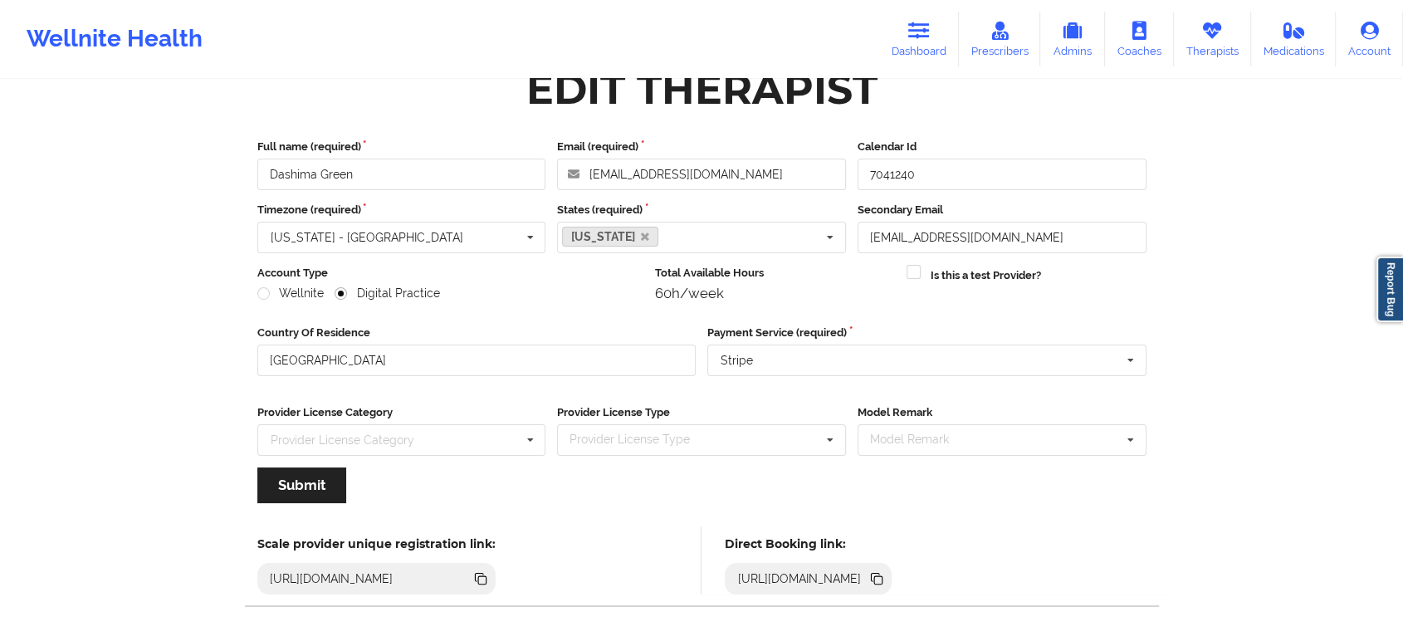
scroll to position [0, 0]
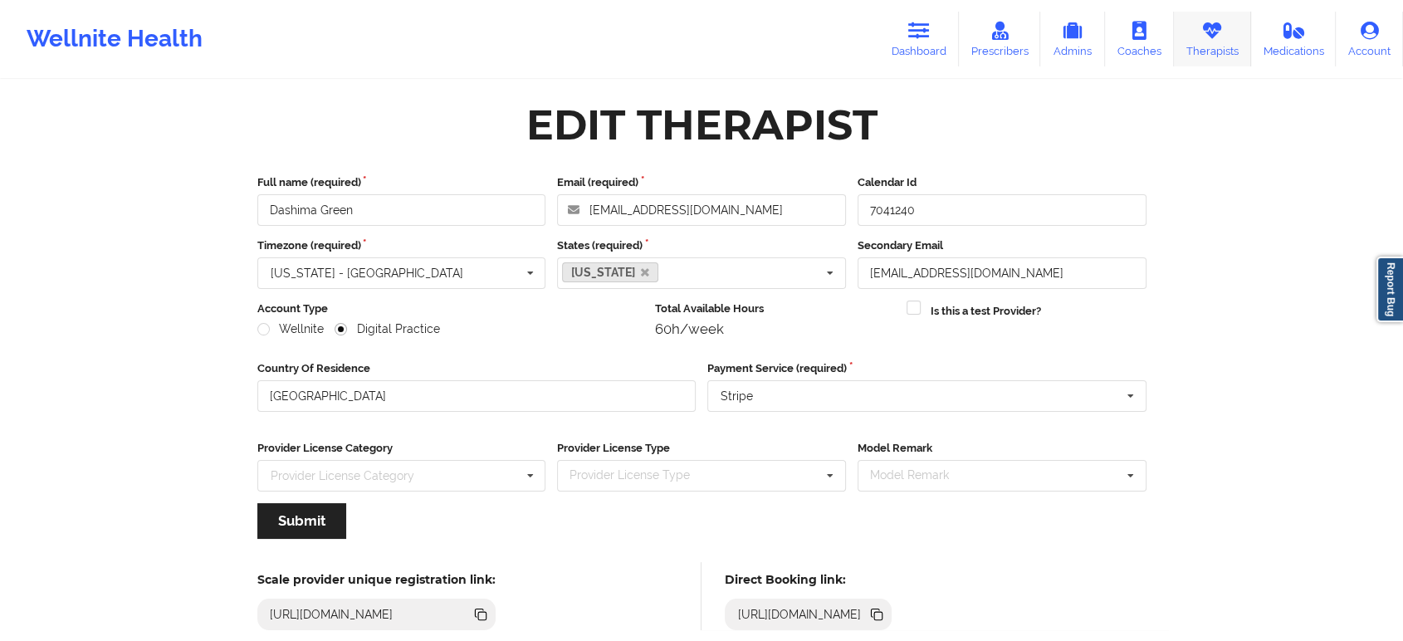
click at [1197, 37] on link "Therapists" at bounding box center [1212, 39] width 77 height 55
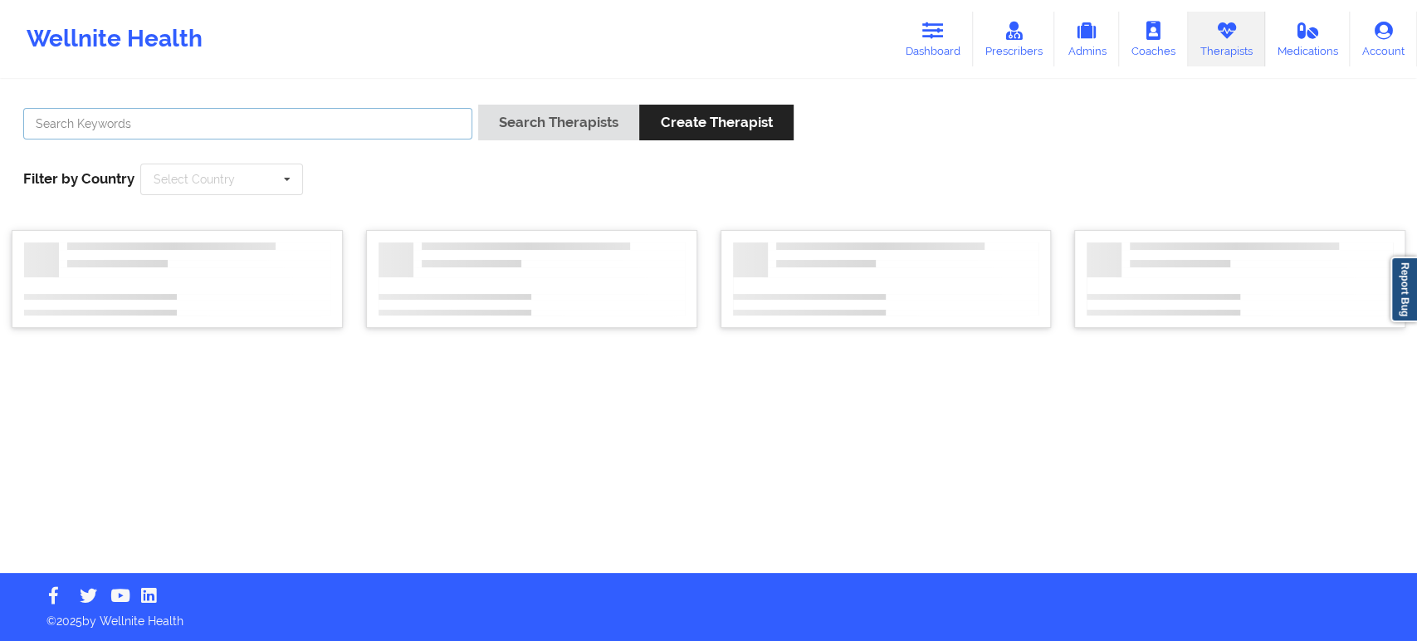
click at [427, 122] on input "text" at bounding box center [247, 124] width 449 height 32
paste input "Dashima Green"
type input "Dashima Green"
click at [531, 131] on button "Search Therapists" at bounding box center [558, 123] width 161 height 36
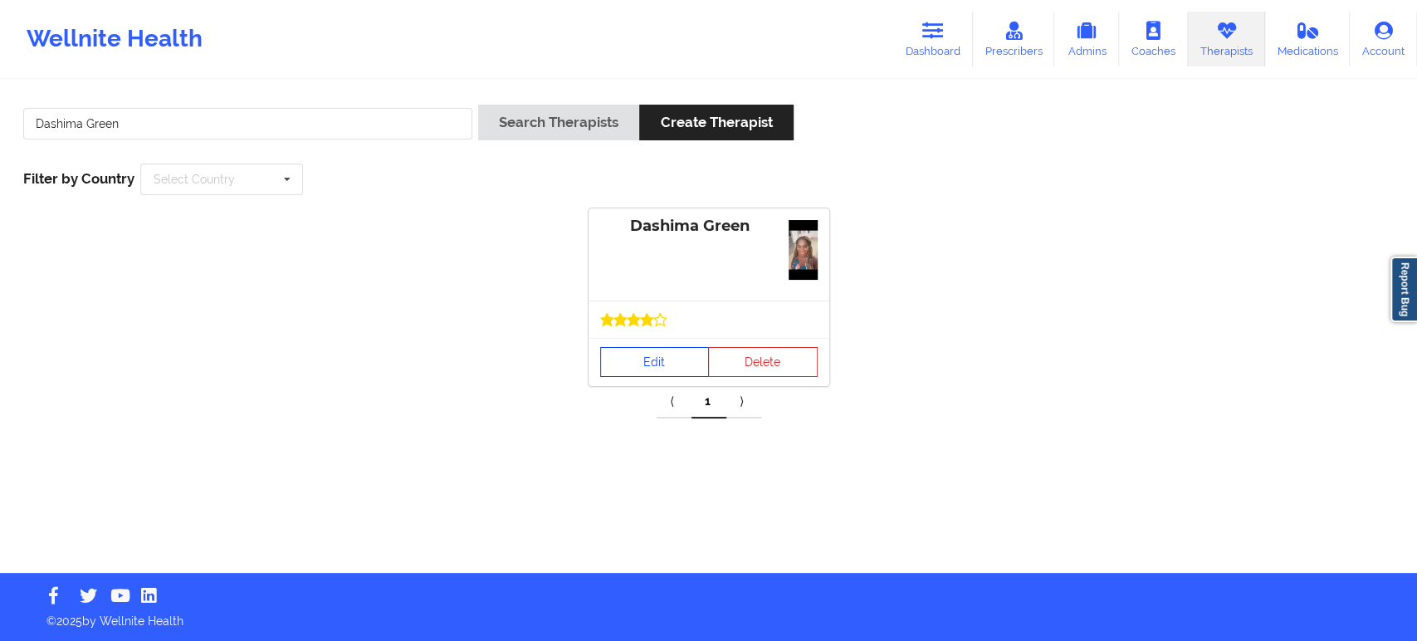
click at [661, 366] on link "Edit" at bounding box center [655, 362] width 110 height 30
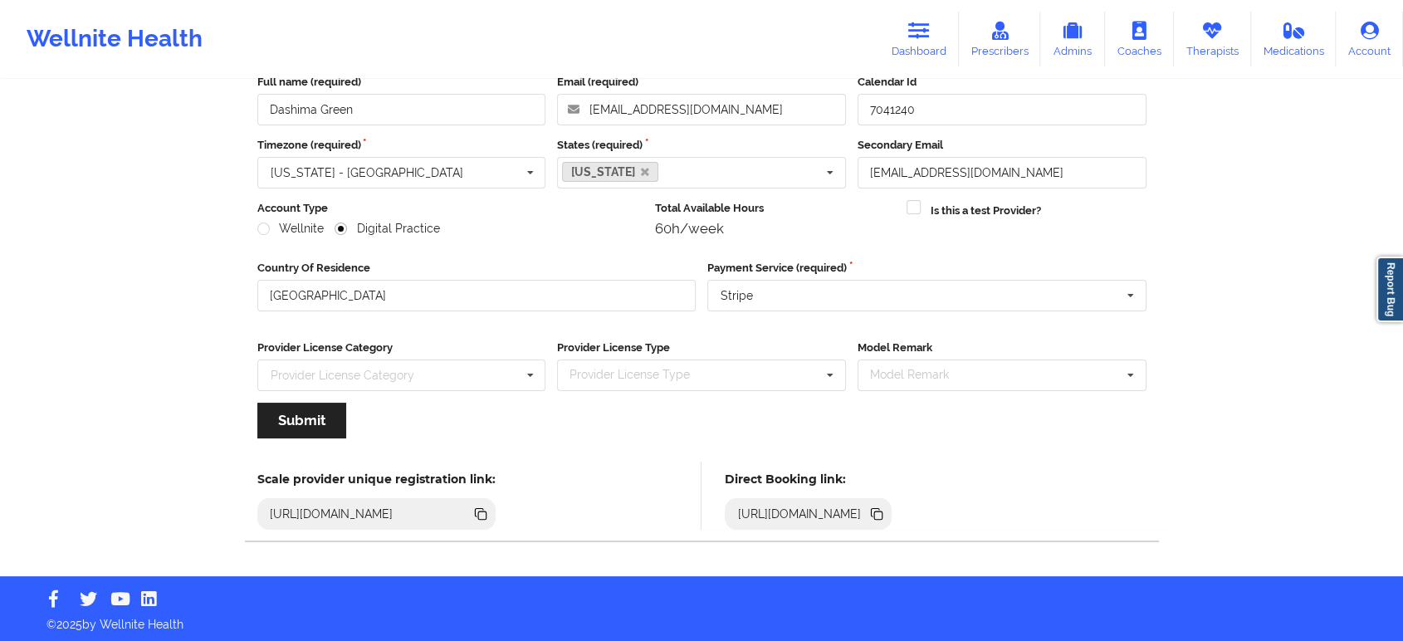
scroll to position [102, 0]
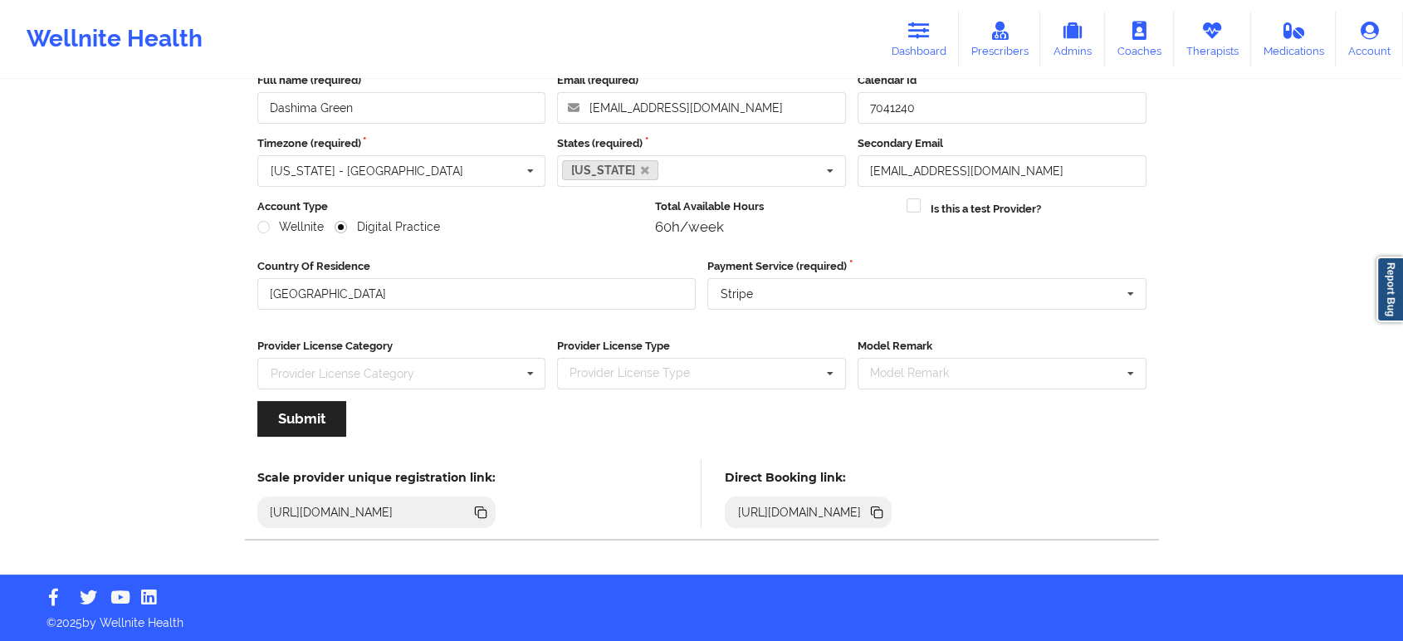
click at [882, 511] on icon at bounding box center [878, 514] width 8 height 8
